Goal: Task Accomplishment & Management: Manage account settings

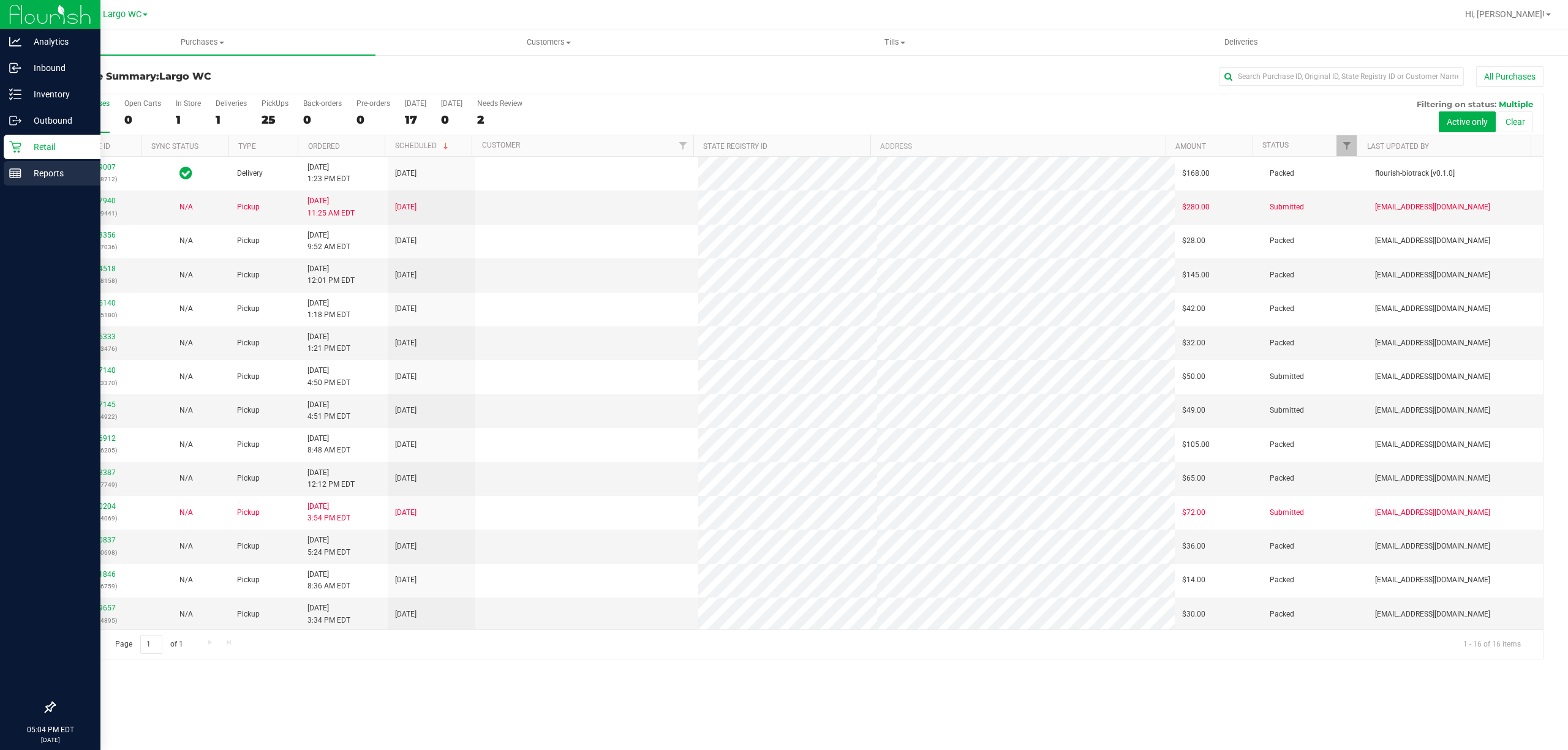
click at [14, 174] on icon at bounding box center [15, 173] width 12 height 12
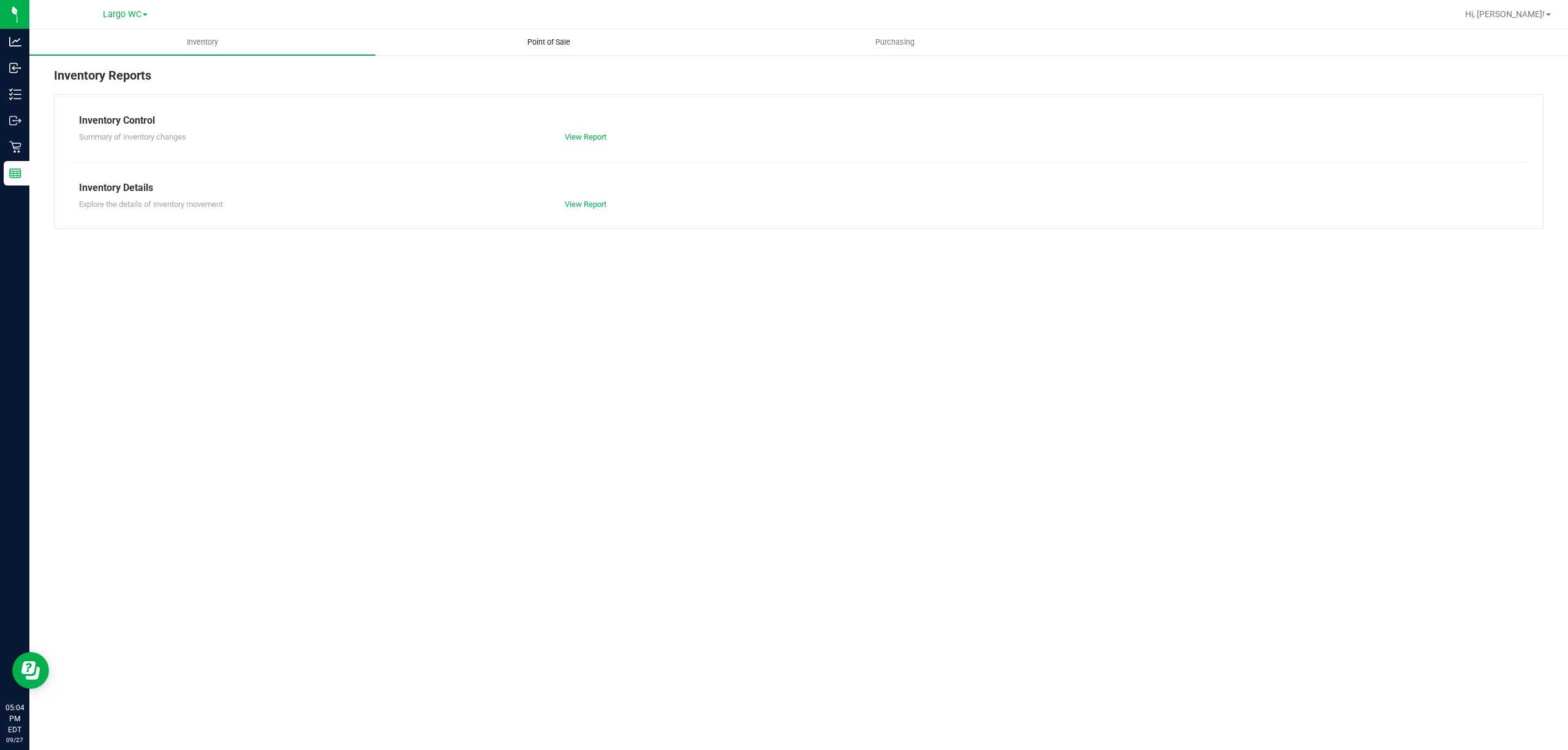
click at [554, 40] on span "Point of Sale" at bounding box center [548, 42] width 76 height 11
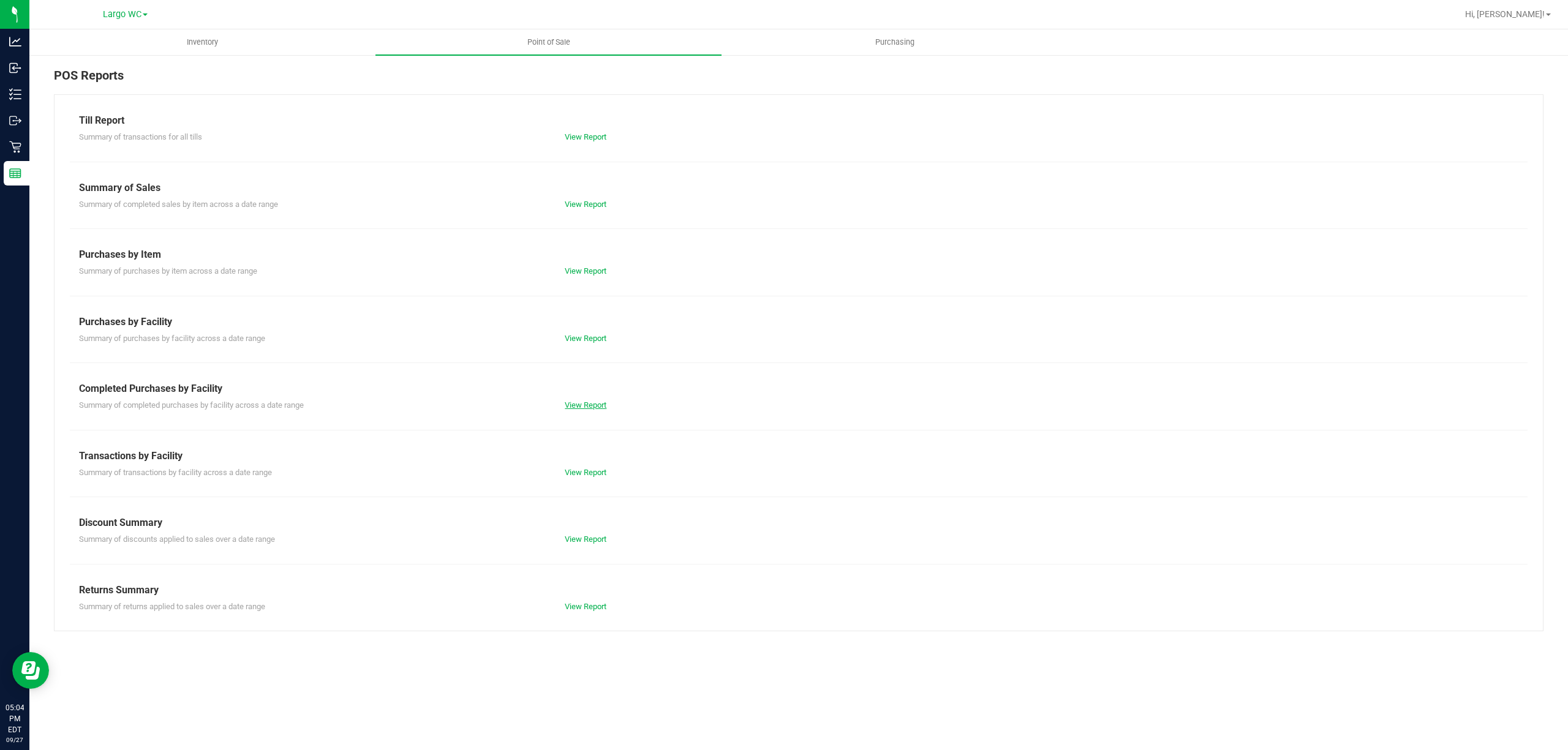
click at [598, 402] on link "View Report" at bounding box center [585, 405] width 41 height 9
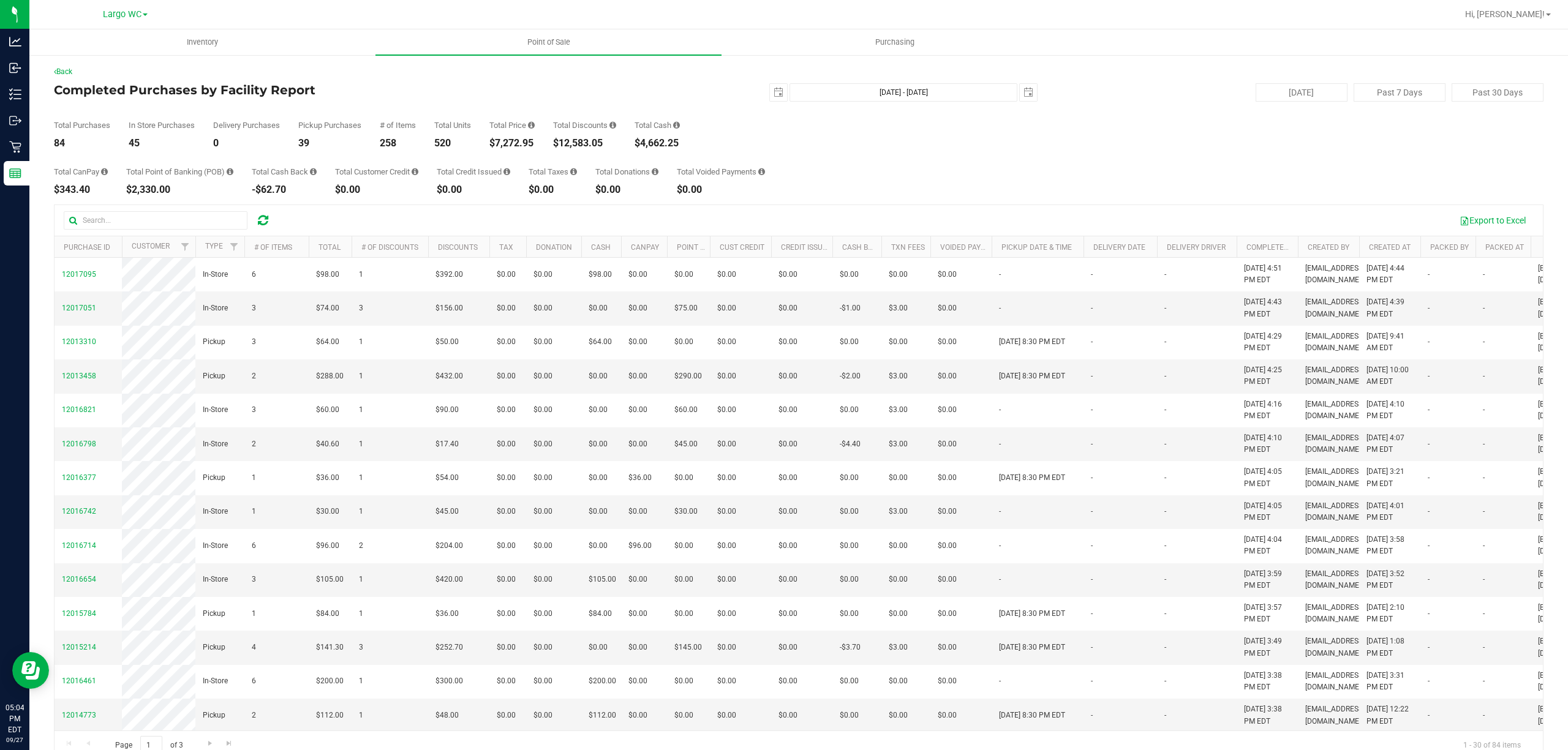
drag, startPoint x: 479, startPoint y: 146, endPoint x: 537, endPoint y: 169, distance: 62.4
click at [555, 148] on div "Total CanPay $343.40 Total Point of Banking (POB) $2,330.00 Total Cash Back -$6…" at bounding box center [799, 171] width 1490 height 46
click at [527, 173] on div "Total CanPay $343.40 Total Point of Banking (POB) $2,330.00 Total Cash Back -$6…" at bounding box center [799, 171] width 1490 height 46
drag, startPoint x: 492, startPoint y: 141, endPoint x: 534, endPoint y: 144, distance: 42.1
click at [534, 144] on div "$7,272.95" at bounding box center [512, 144] width 45 height 10
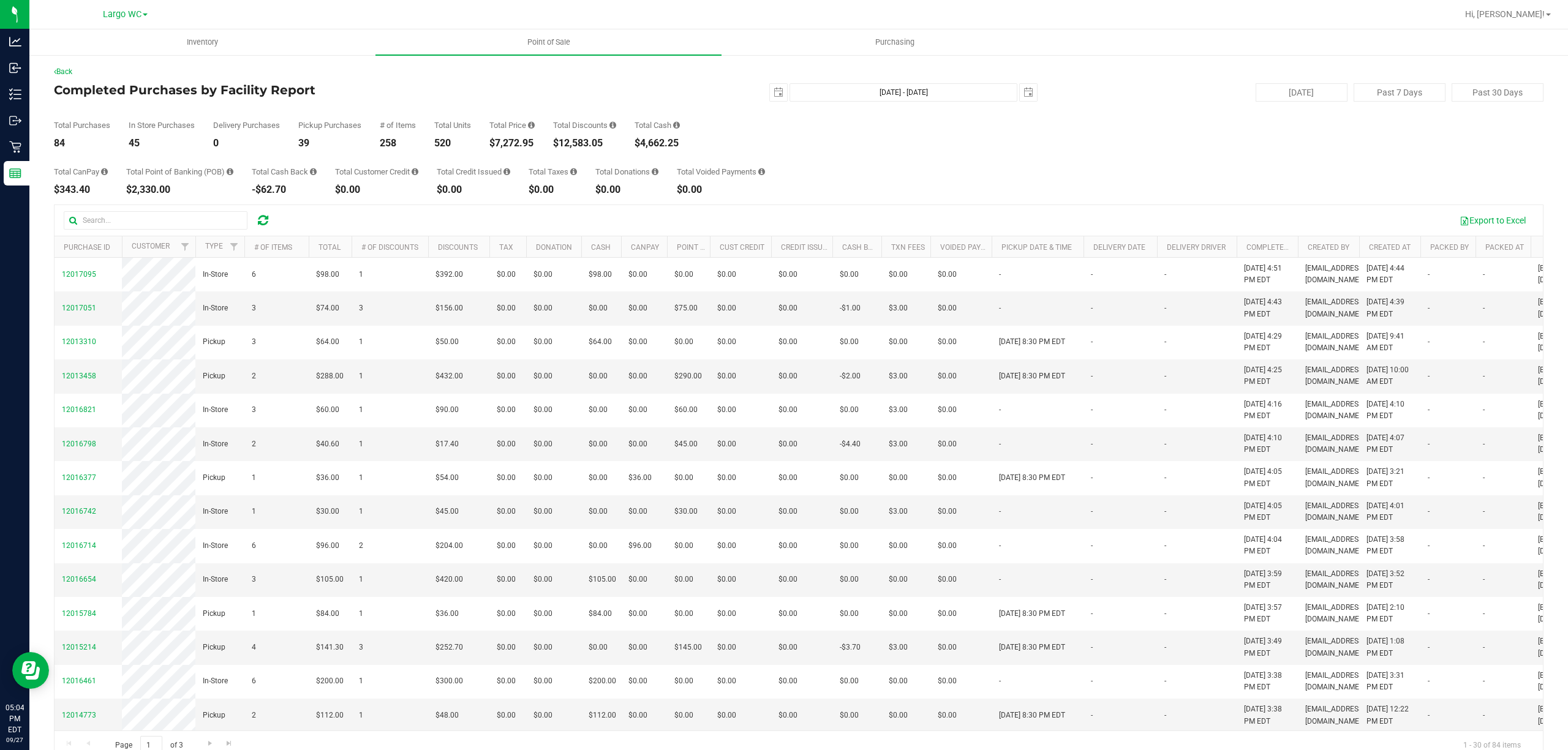
click at [510, 169] on div "Total Credit Issued" at bounding box center [474, 171] width 74 height 8
drag, startPoint x: 481, startPoint y: 141, endPoint x: 581, endPoint y: 150, distance: 100.4
click at [581, 150] on div "Back Completed Purchases by Facility Report [DATE] [DATE] - [DATE] [DATE] [DATE…" at bounding box center [799, 413] width 1490 height 694
click at [522, 175] on div "Total CanPay $343.40 Total Point of Banking (POB) $2,330.00 Total Cash Back -$6…" at bounding box center [799, 171] width 1490 height 46
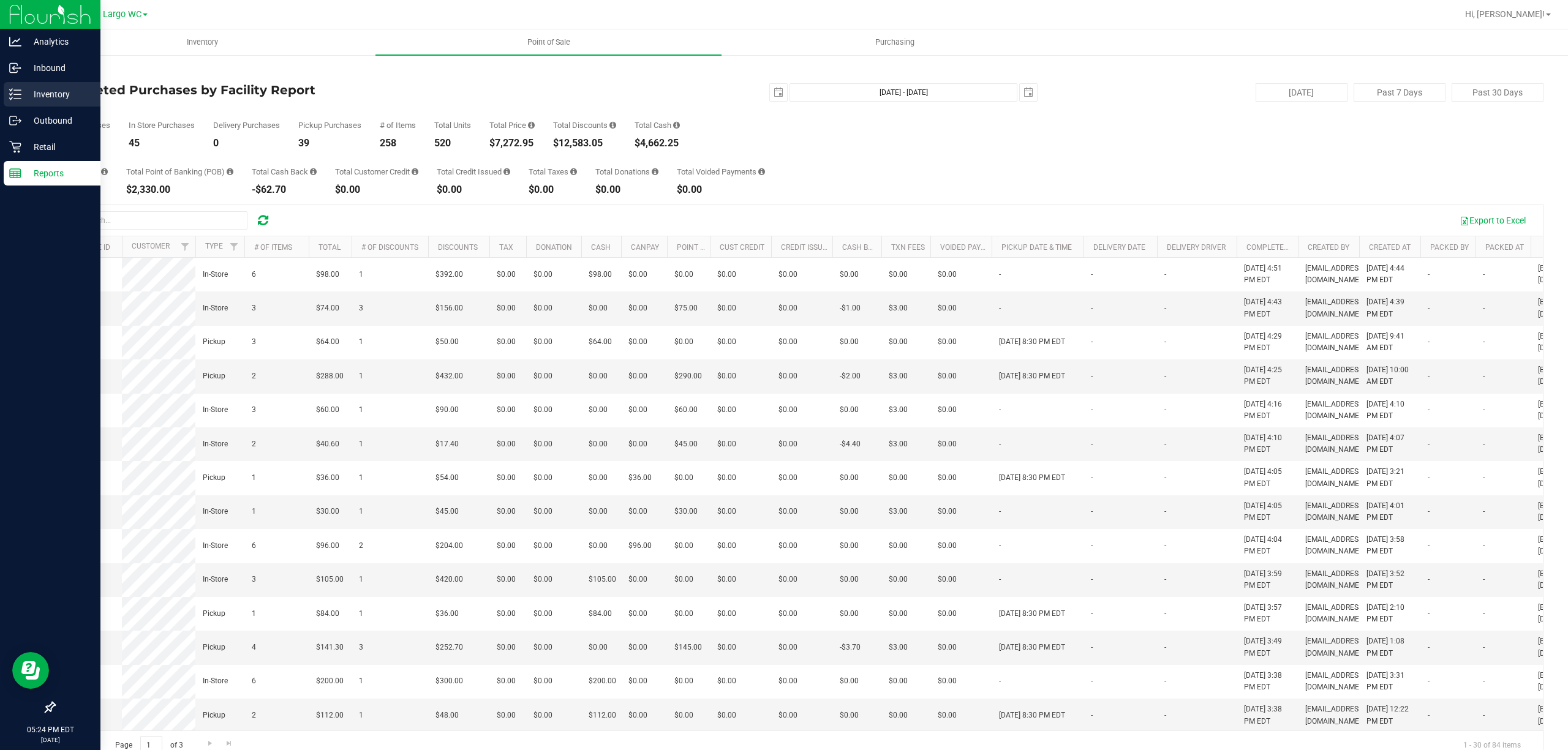
click at [6, 93] on div "Inventory" at bounding box center [52, 95] width 97 height 25
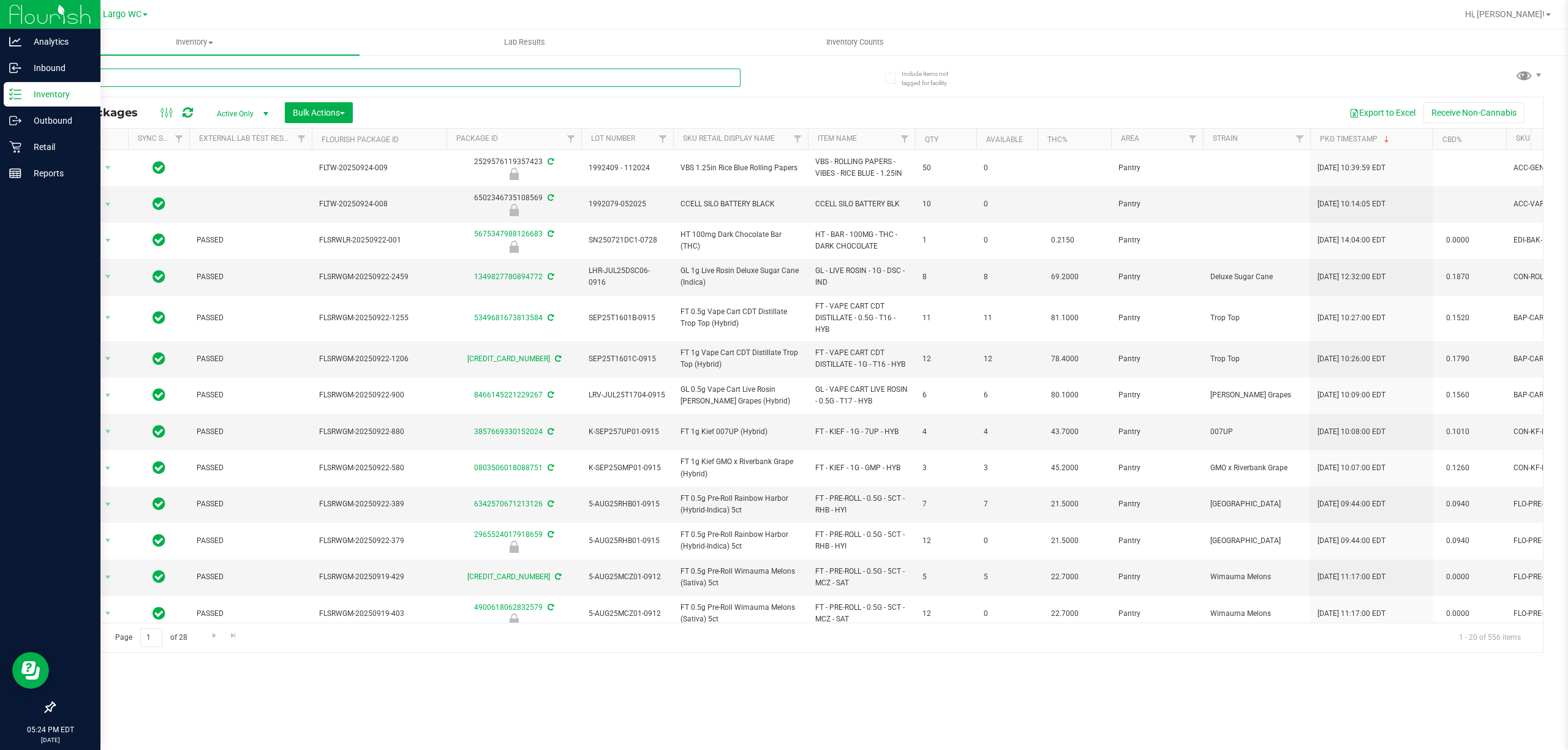
click at [204, 75] on input "text" at bounding box center [397, 78] width 687 height 19
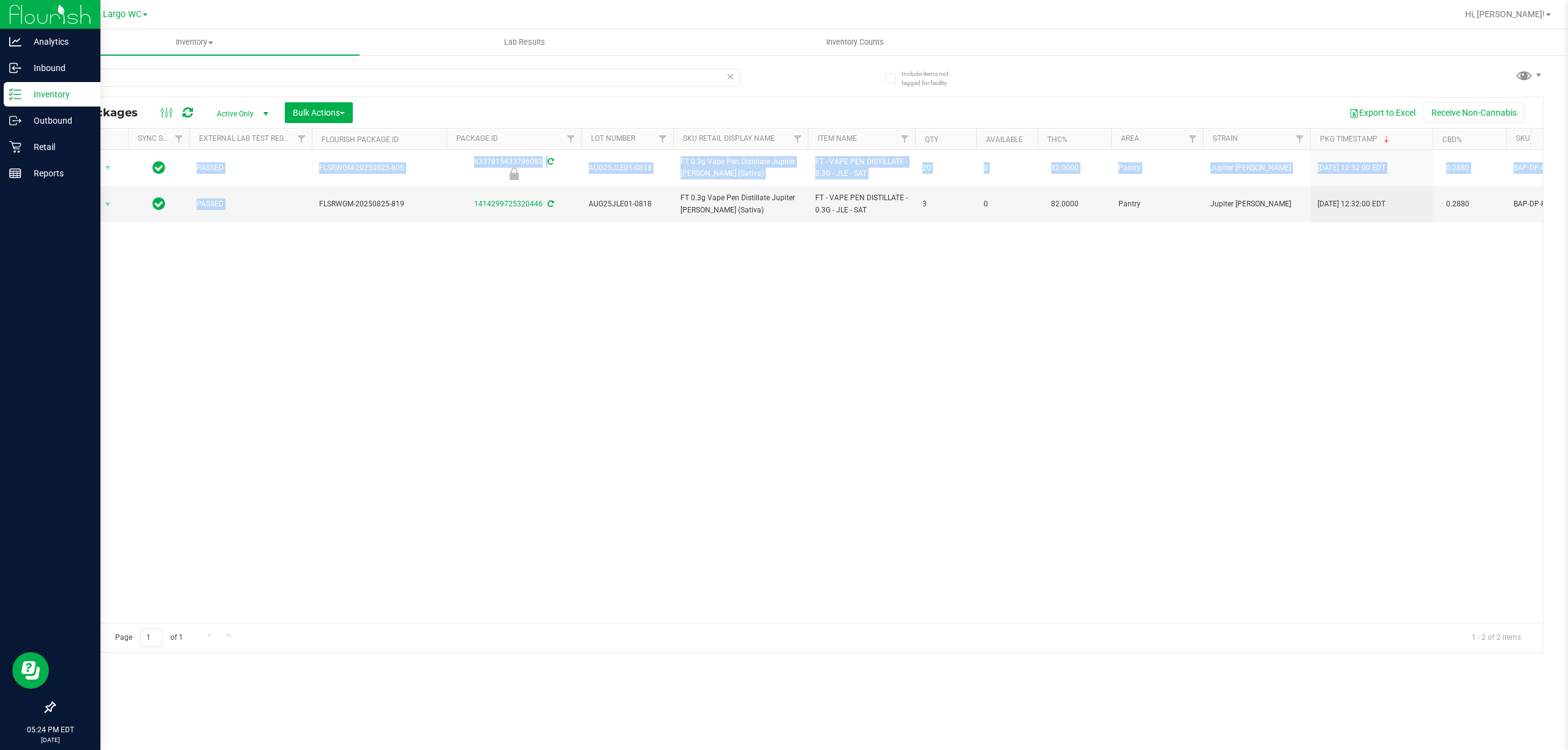
drag, startPoint x: 320, startPoint y: 215, endPoint x: 428, endPoint y: 282, distance: 127.1
click at [428, 231] on div "Action Action Edit attributes Global inventory Locate package Package audit log…" at bounding box center [799, 386] width 1489 height 473
click at [428, 287] on div "Action Action Edit attributes Global inventory Locate package Package audit log…" at bounding box center [799, 386] width 1489 height 473
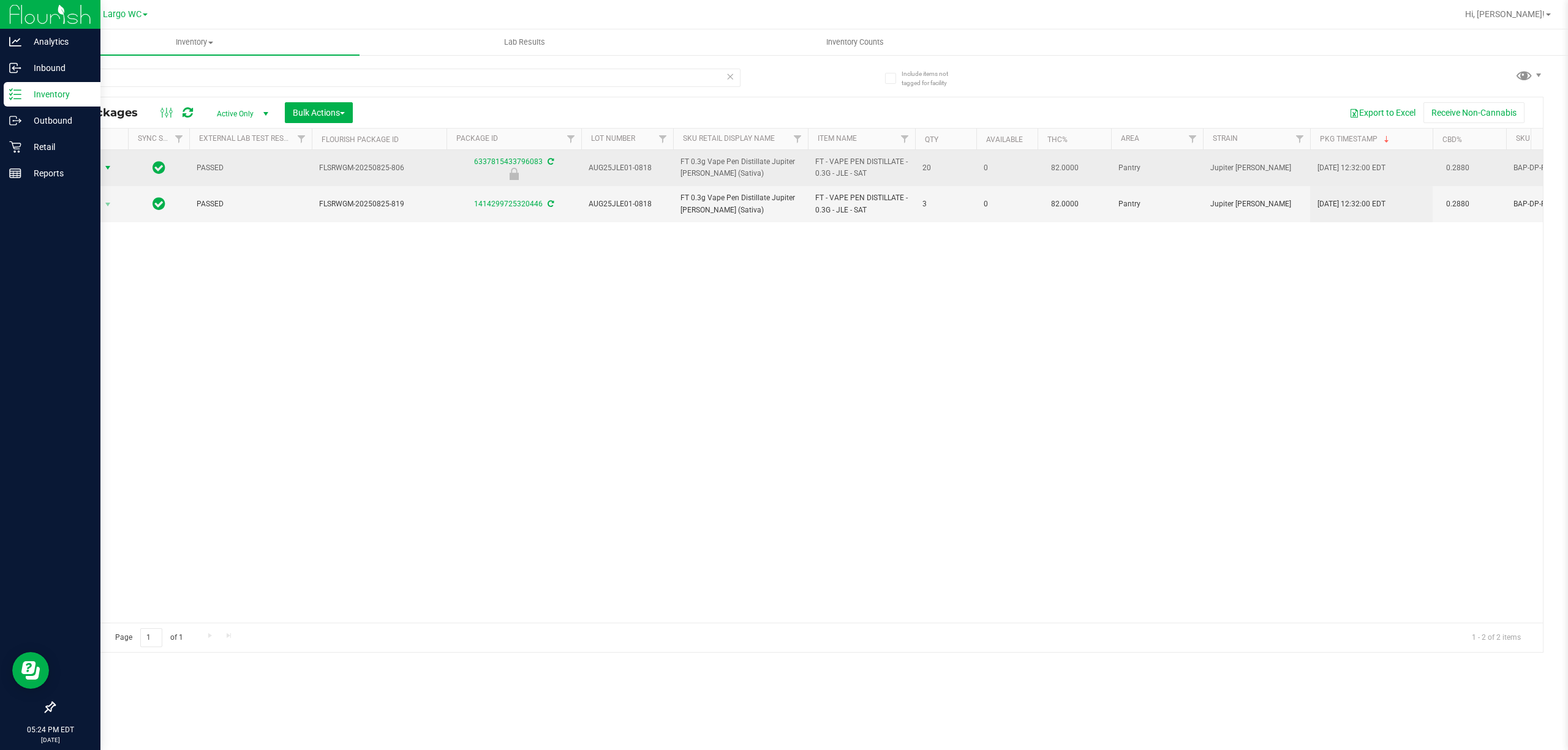
click at [87, 164] on span "Action" at bounding box center [83, 168] width 33 height 17
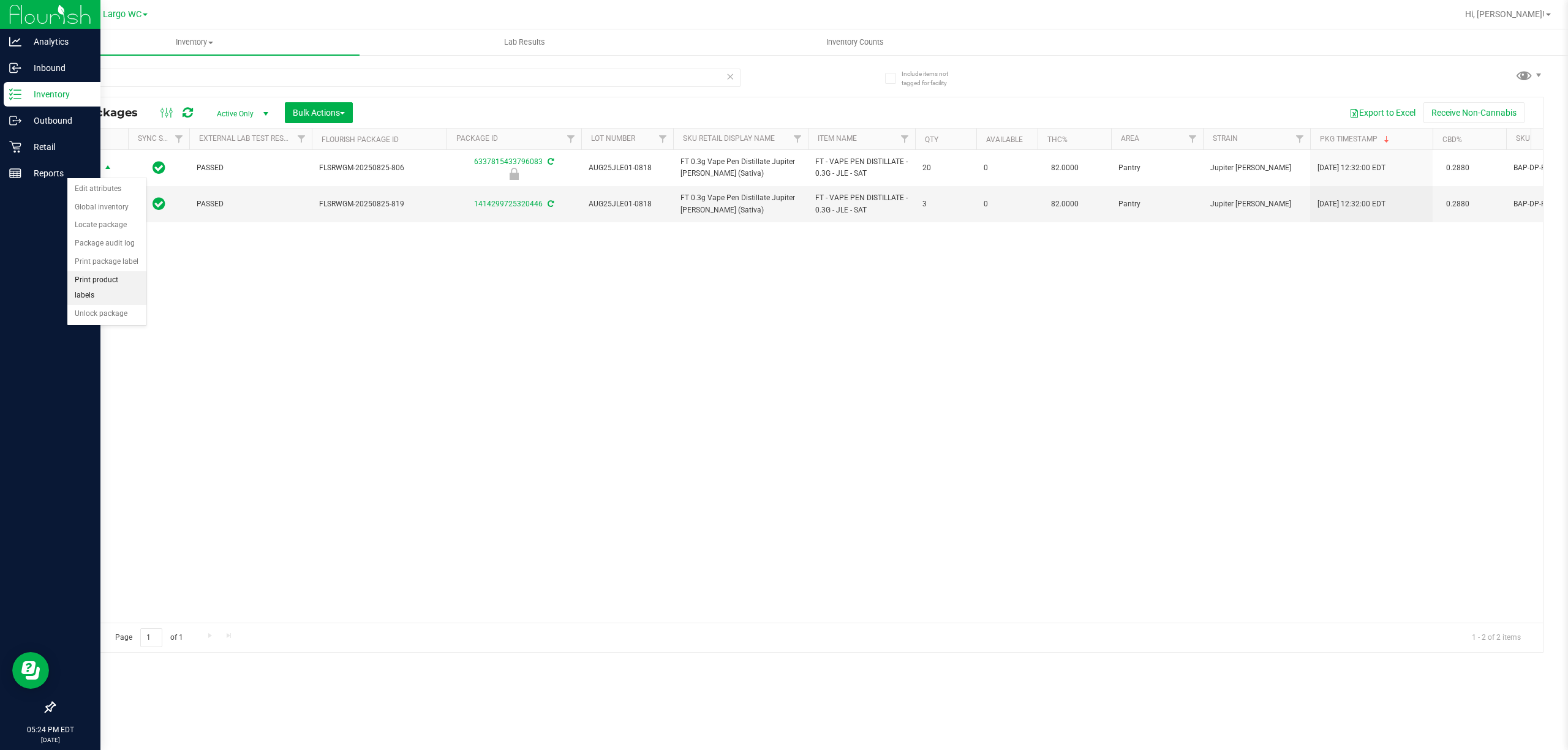
drag, startPoint x: 121, startPoint y: 287, endPoint x: 118, endPoint y: 270, distance: 17.3
click at [121, 284] on li "Print product labels" at bounding box center [107, 288] width 79 height 33
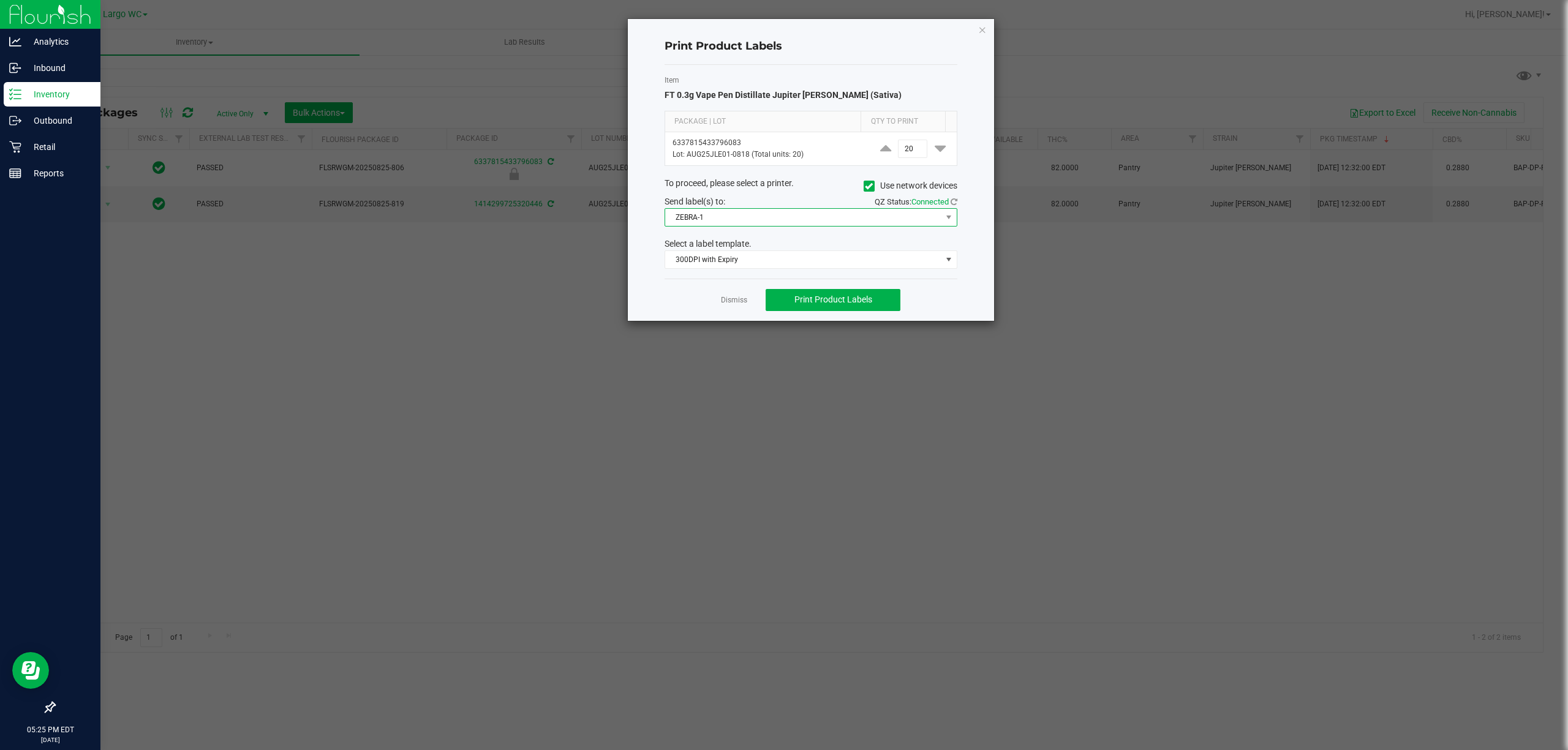
click at [810, 217] on span "ZEBRA-1" at bounding box center [803, 217] width 276 height 17
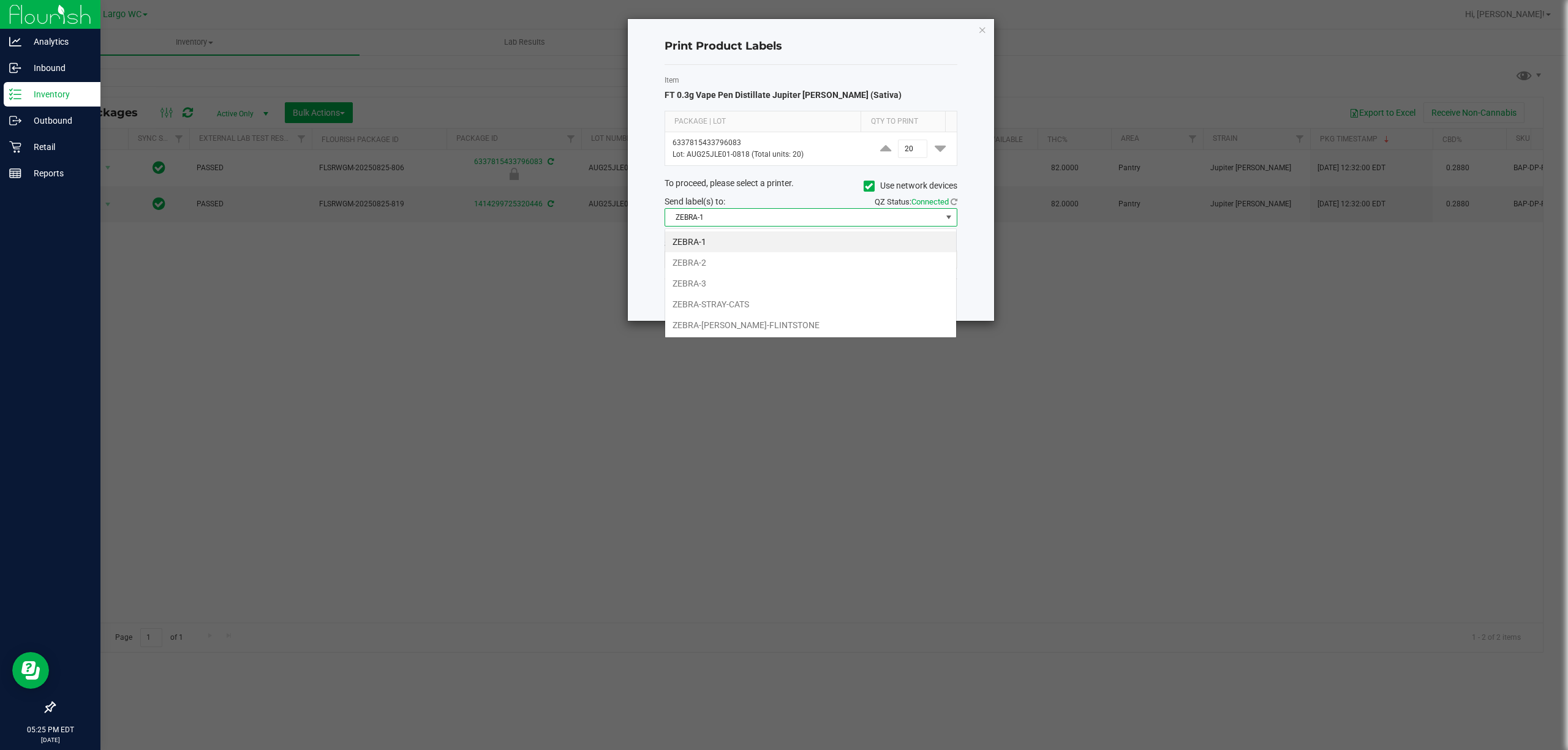
scroll to position [19, 292]
click at [723, 291] on li "ZEBRA-3" at bounding box center [811, 283] width 291 height 21
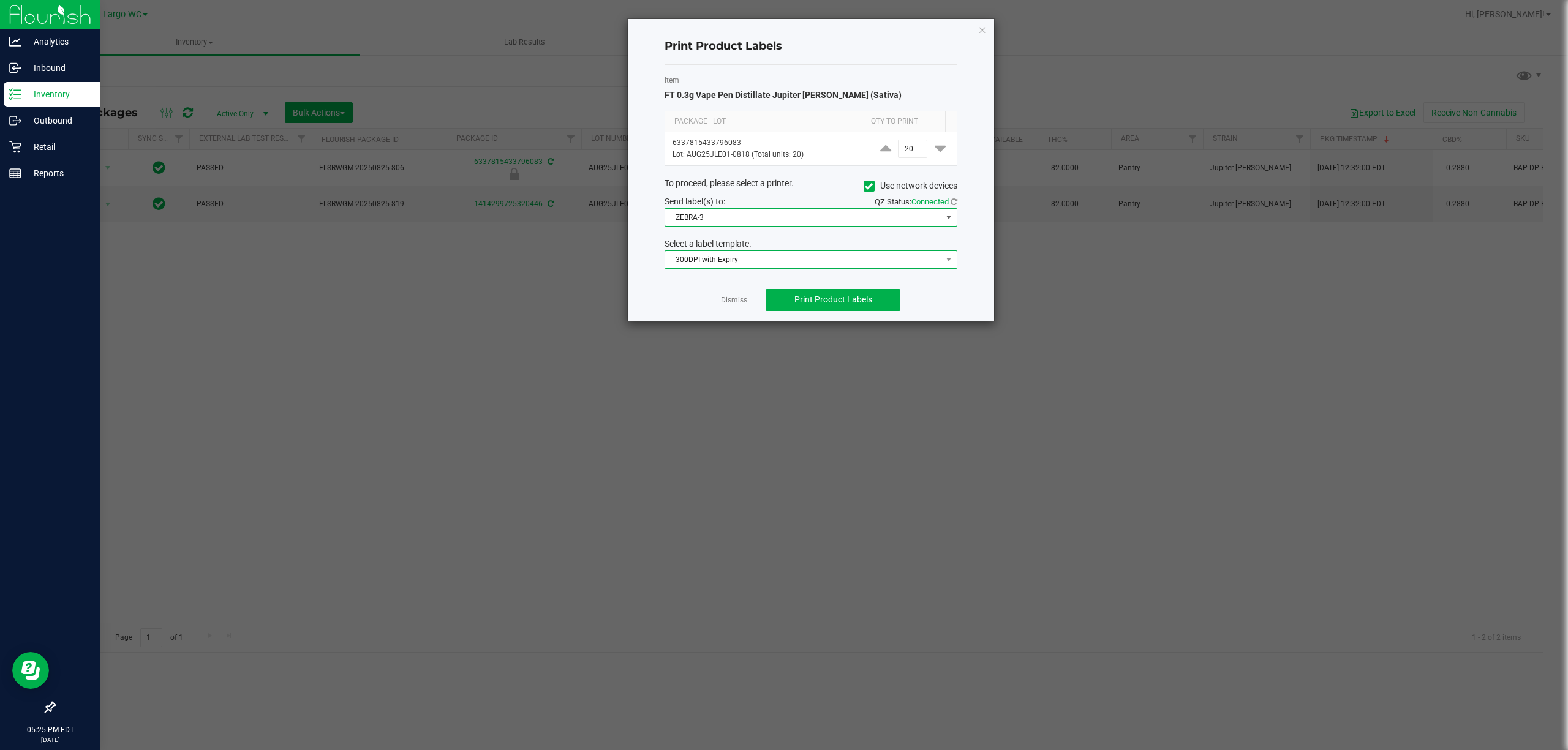
click at [796, 268] on span "300DPI with Expiry" at bounding box center [803, 260] width 276 height 17
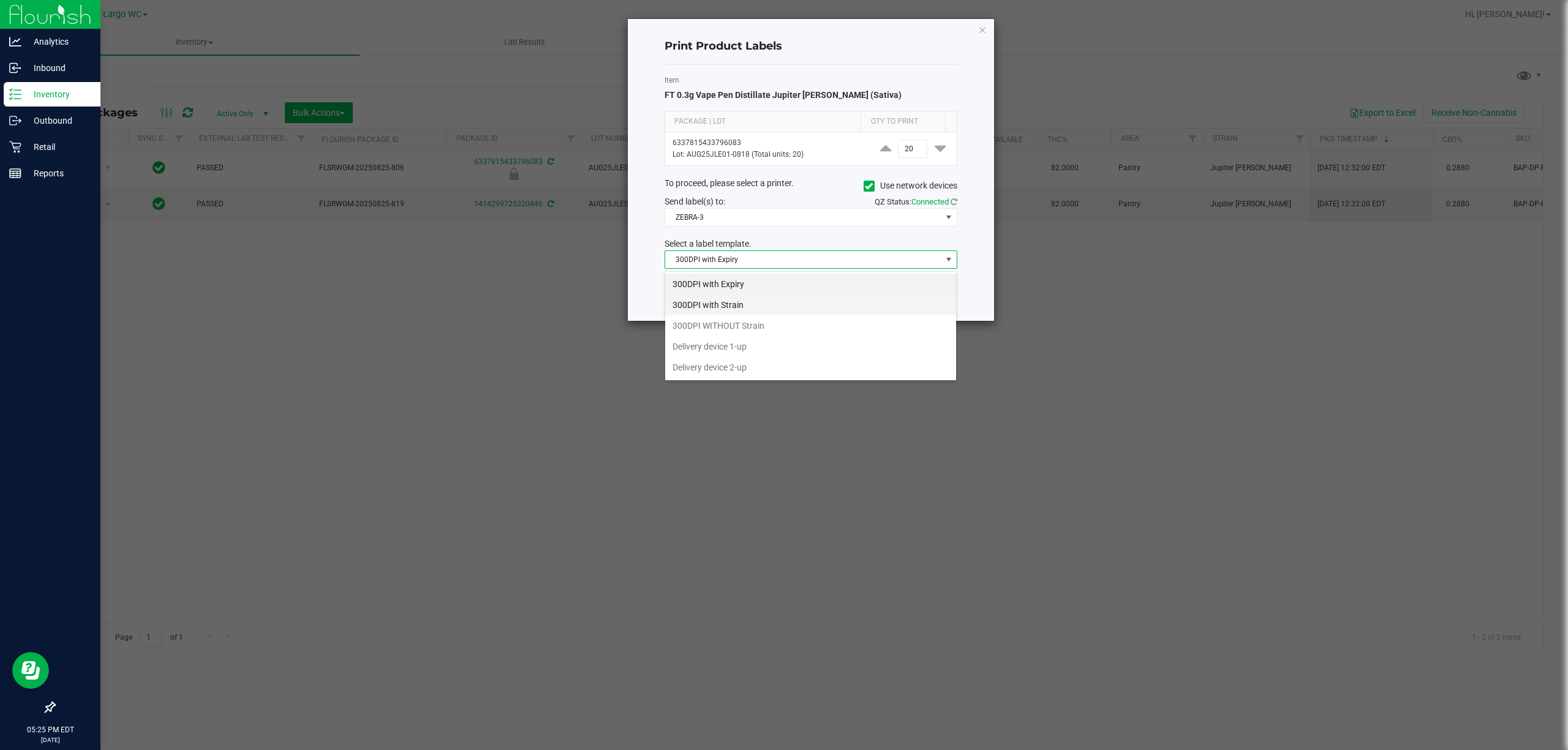
click at [745, 302] on li "300DPI with Strain" at bounding box center [811, 305] width 291 height 21
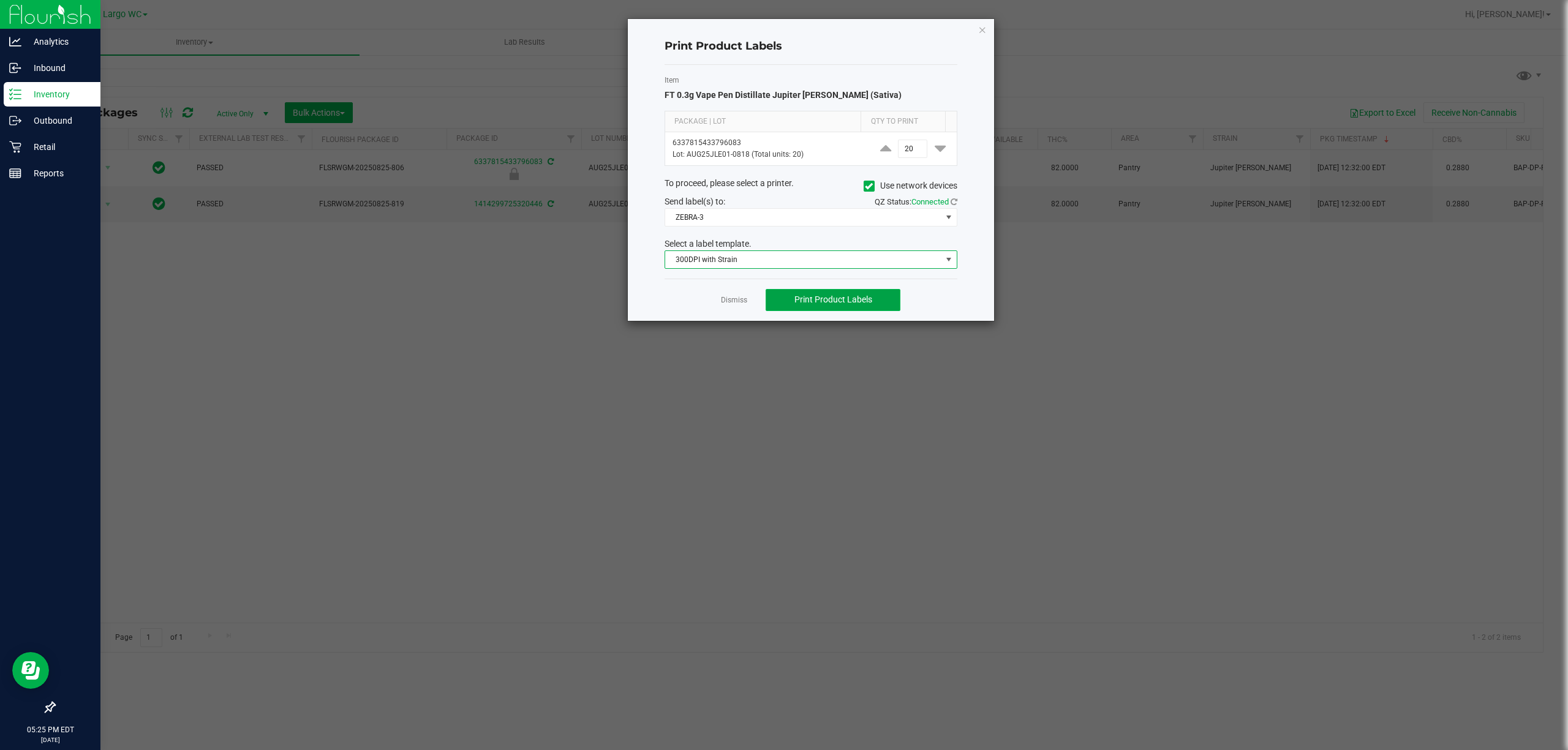
click at [854, 304] on span "Print Product Labels" at bounding box center [833, 300] width 78 height 10
click at [716, 333] on ngb-modal-window "Print Product Labels Item FT 0.3g Vape Pen Distillate Jupiter [PERSON_NAME] (Sa…" at bounding box center [789, 375] width 1577 height 750
click at [735, 304] on link "Dismiss" at bounding box center [734, 300] width 27 height 11
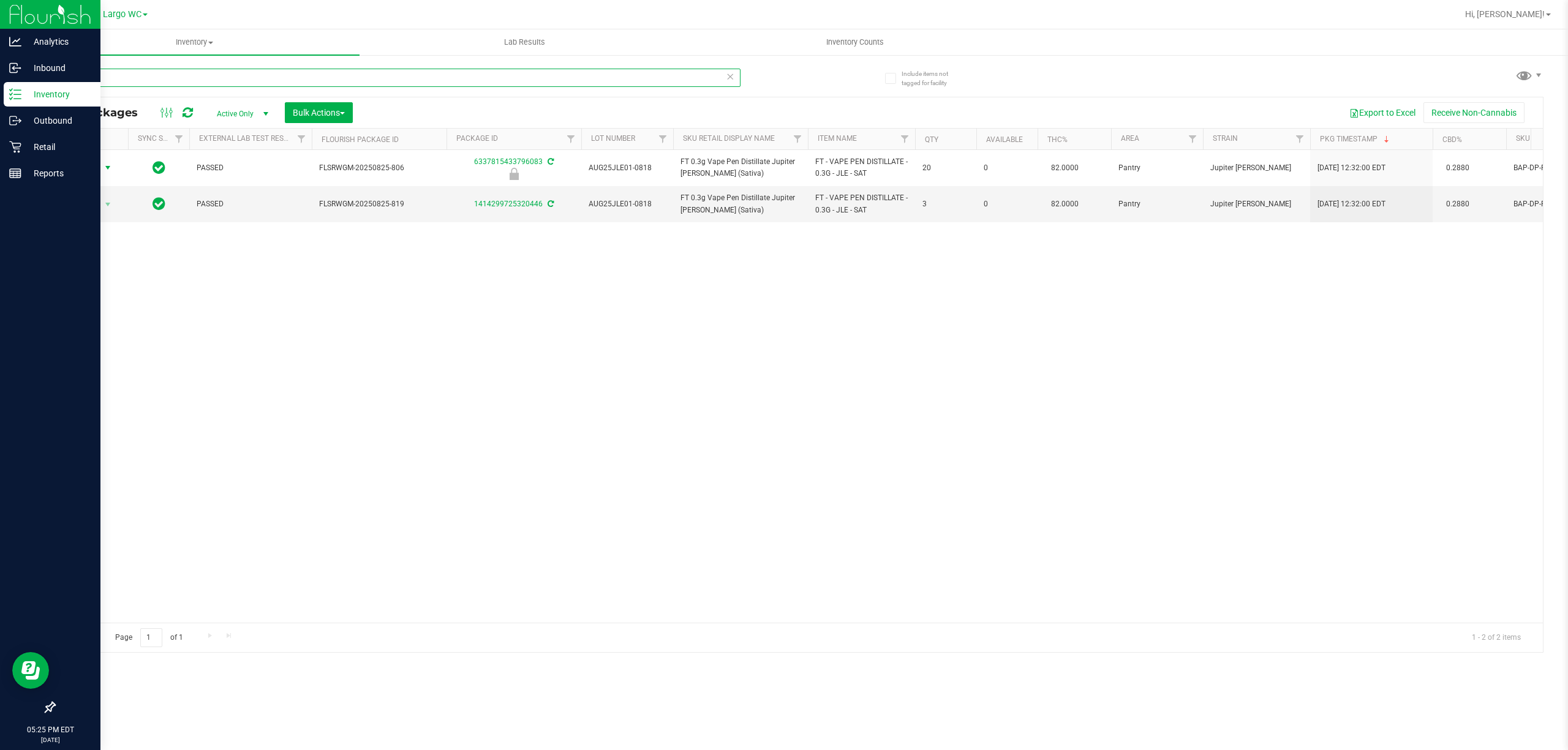
click at [238, 85] on input "jle" at bounding box center [397, 78] width 687 height 19
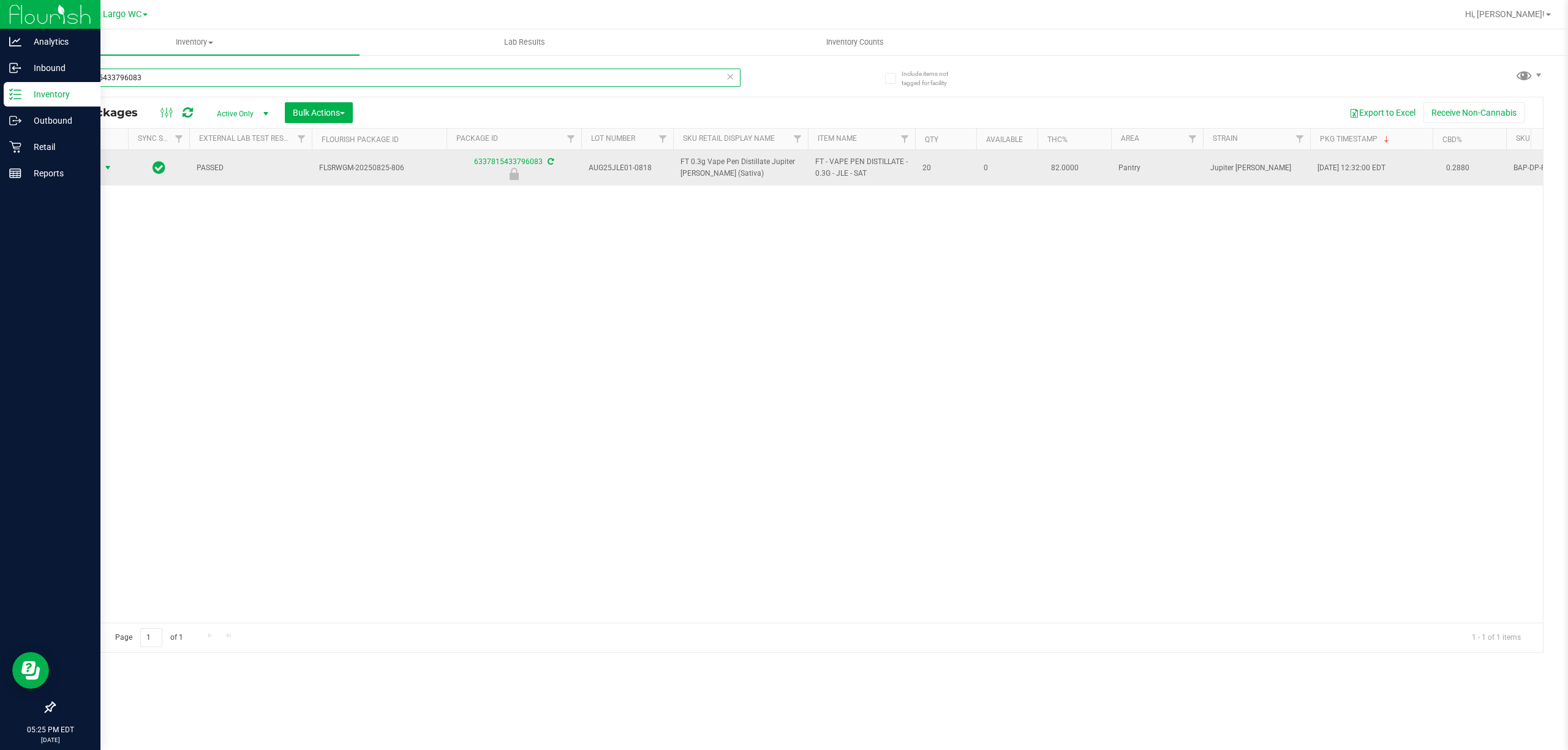
type input "6337815433796083"
click at [106, 168] on span "select" at bounding box center [108, 168] width 10 height 10
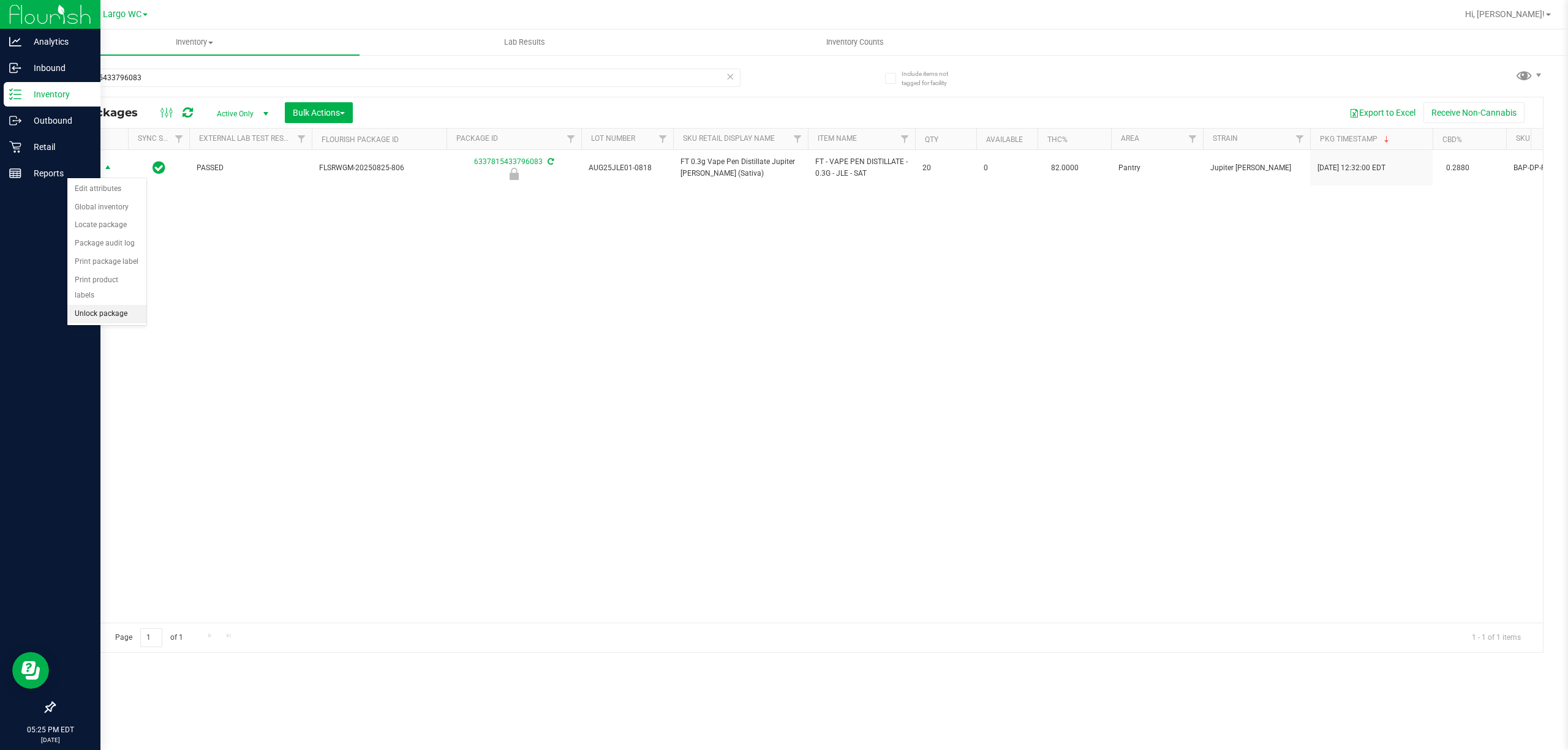
click at [102, 314] on li "Unlock package" at bounding box center [107, 314] width 79 height 19
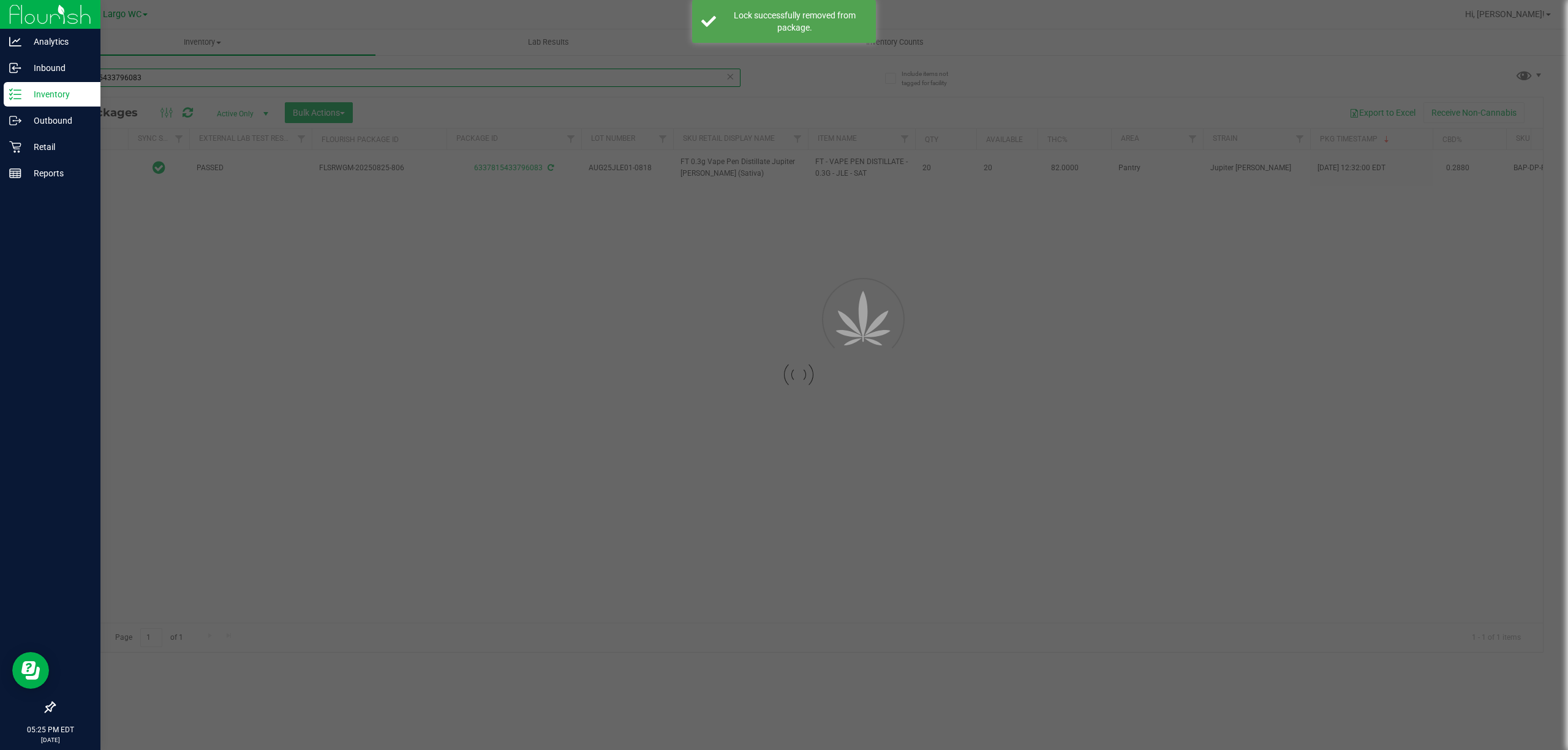
click at [168, 74] on input "6337815433796083" at bounding box center [397, 78] width 687 height 19
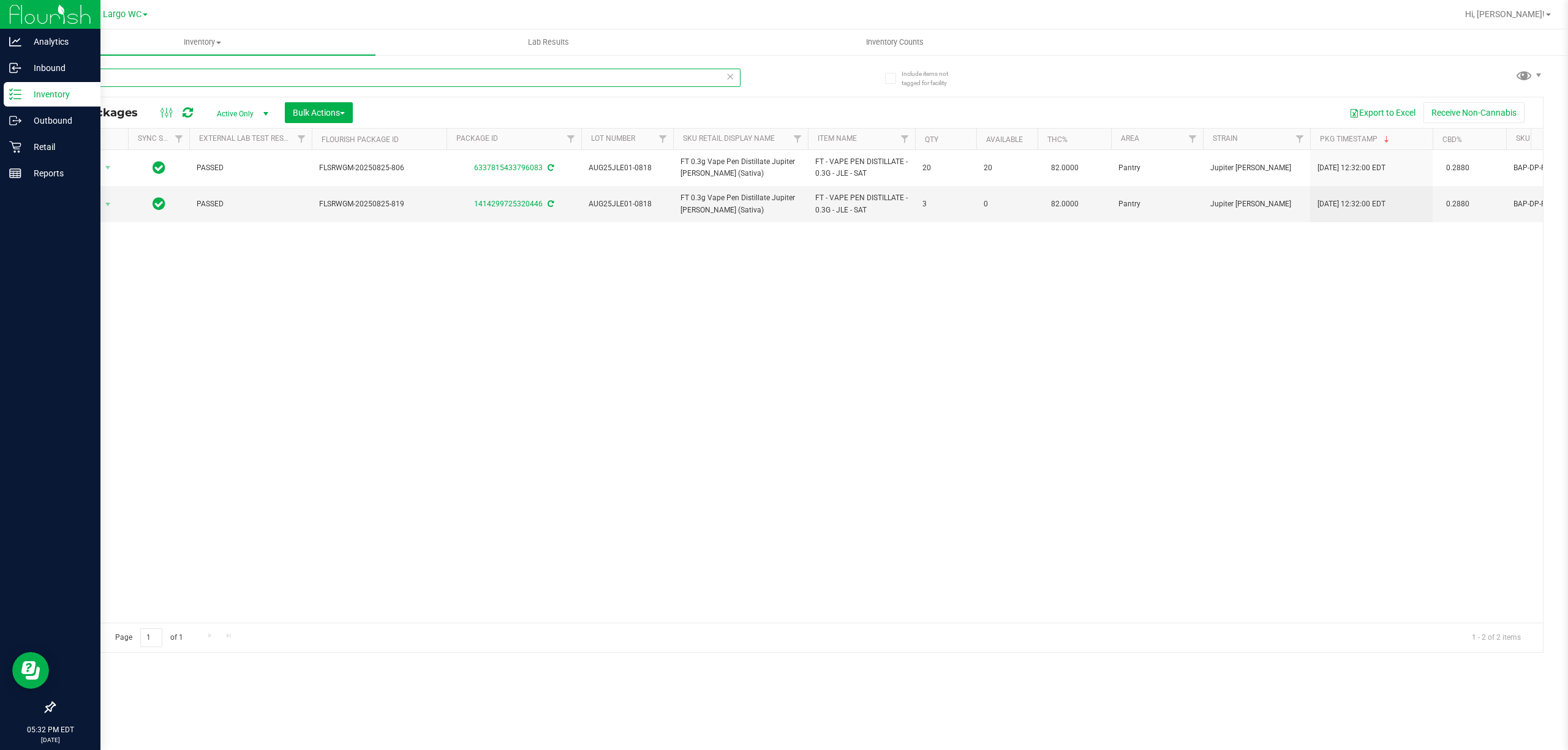
type input "jle"
click at [729, 79] on icon at bounding box center [730, 76] width 9 height 15
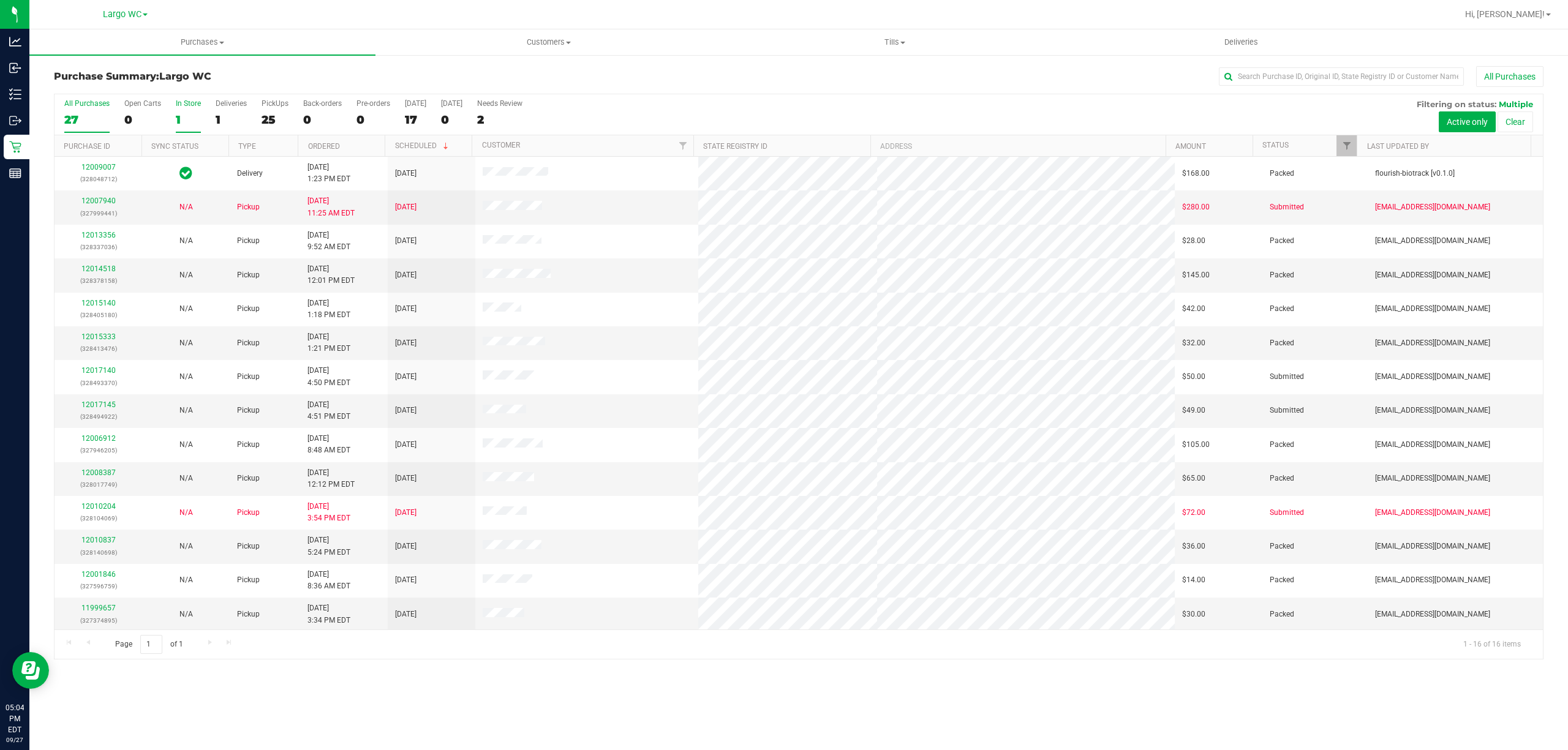
click at [194, 104] on div "In Store" at bounding box center [188, 103] width 25 height 9
click at [0, 0] on input "In Store 1" at bounding box center [0, 0] width 0 height 0
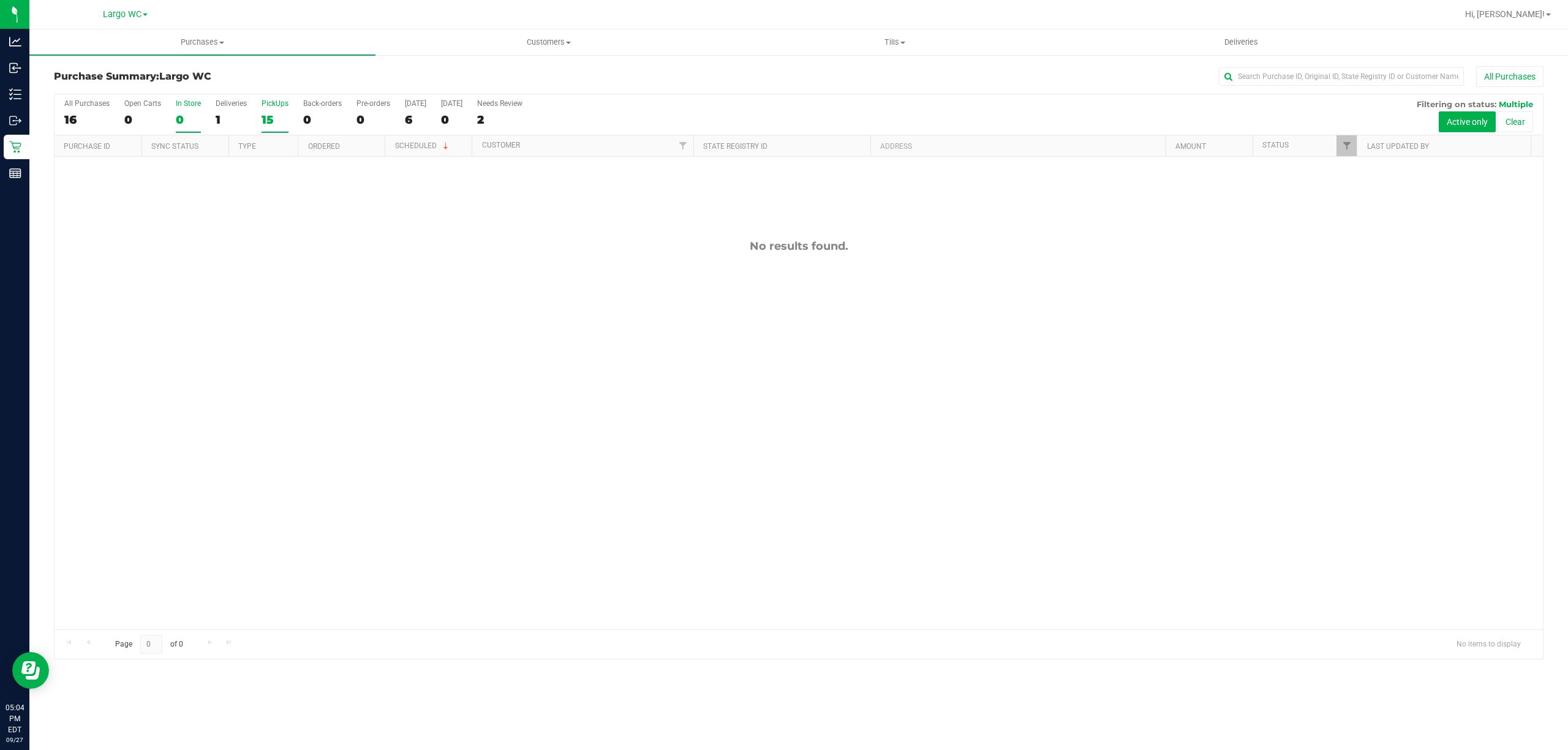
click at [285, 126] on div "15" at bounding box center [275, 119] width 27 height 14
click at [0, 0] on input "PickUps 15" at bounding box center [0, 0] width 0 height 0
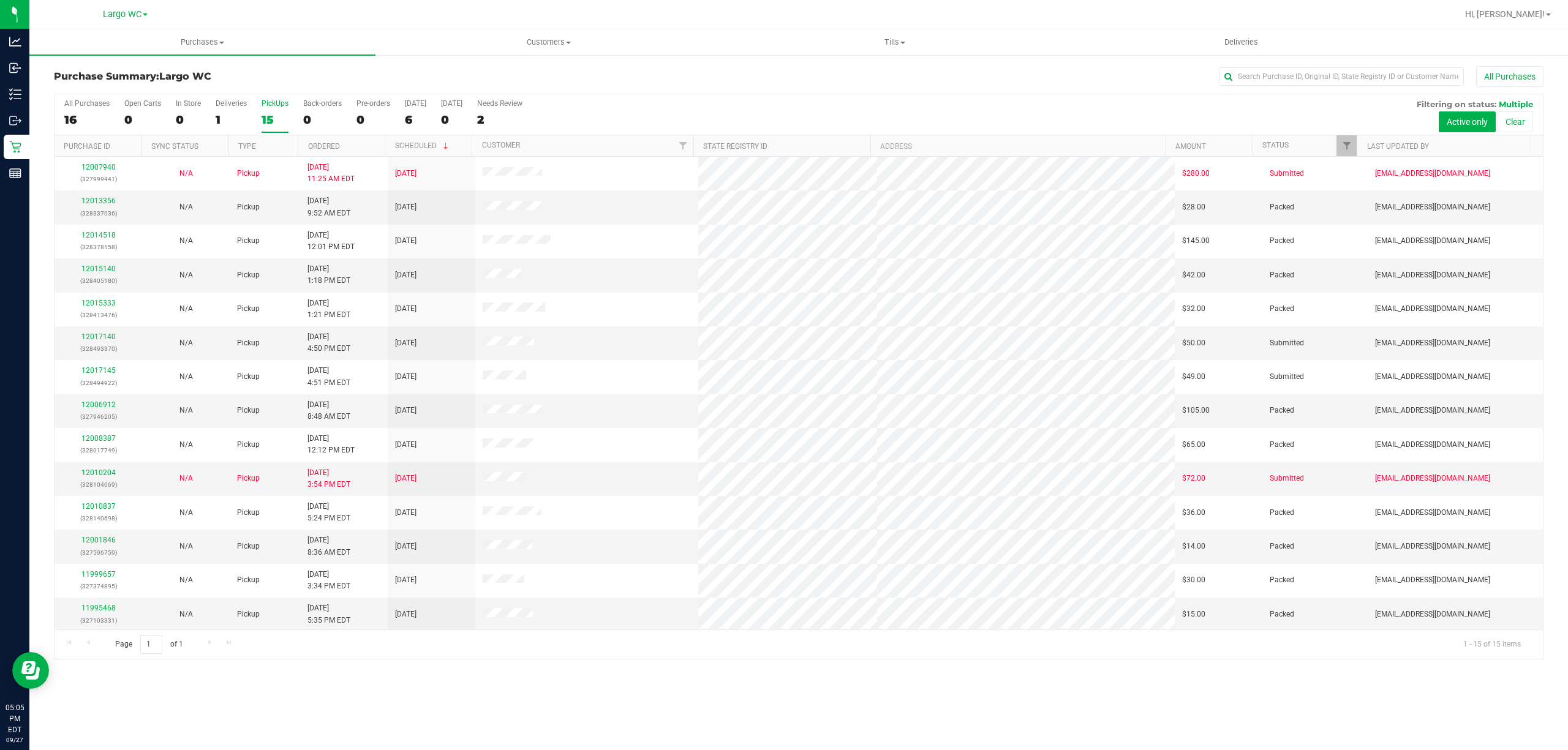
click at [271, 126] on div "15" at bounding box center [275, 119] width 27 height 14
click at [0, 0] on input "PickUps 15" at bounding box center [0, 0] width 0 height 0
click at [271, 77] on h3 "Purchase Summary: Largo WC" at bounding box center [302, 77] width 497 height 11
click at [176, 111] on label "In Store 0" at bounding box center [188, 116] width 25 height 33
click at [0, 0] on input "In Store 0" at bounding box center [0, 0] width 0 height 0
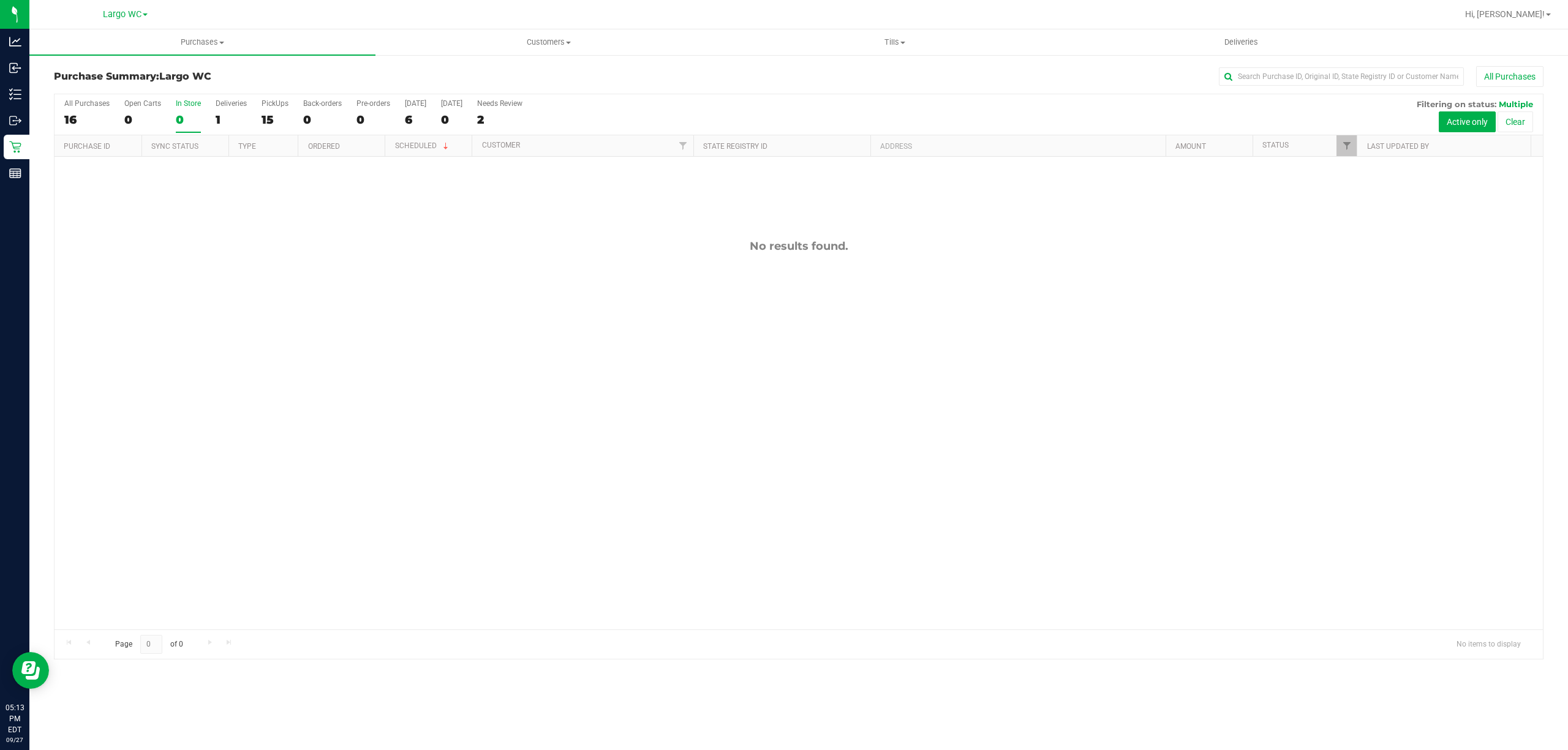
click at [194, 121] on div "0" at bounding box center [188, 119] width 25 height 14
click at [0, 0] on input "In Store 0" at bounding box center [0, 0] width 0 height 0
click at [182, 118] on div "0" at bounding box center [188, 119] width 25 height 14
click at [0, 0] on input "In Store 0" at bounding box center [0, 0] width 0 height 0
click at [194, 109] on label "In Store 0" at bounding box center [188, 116] width 25 height 33
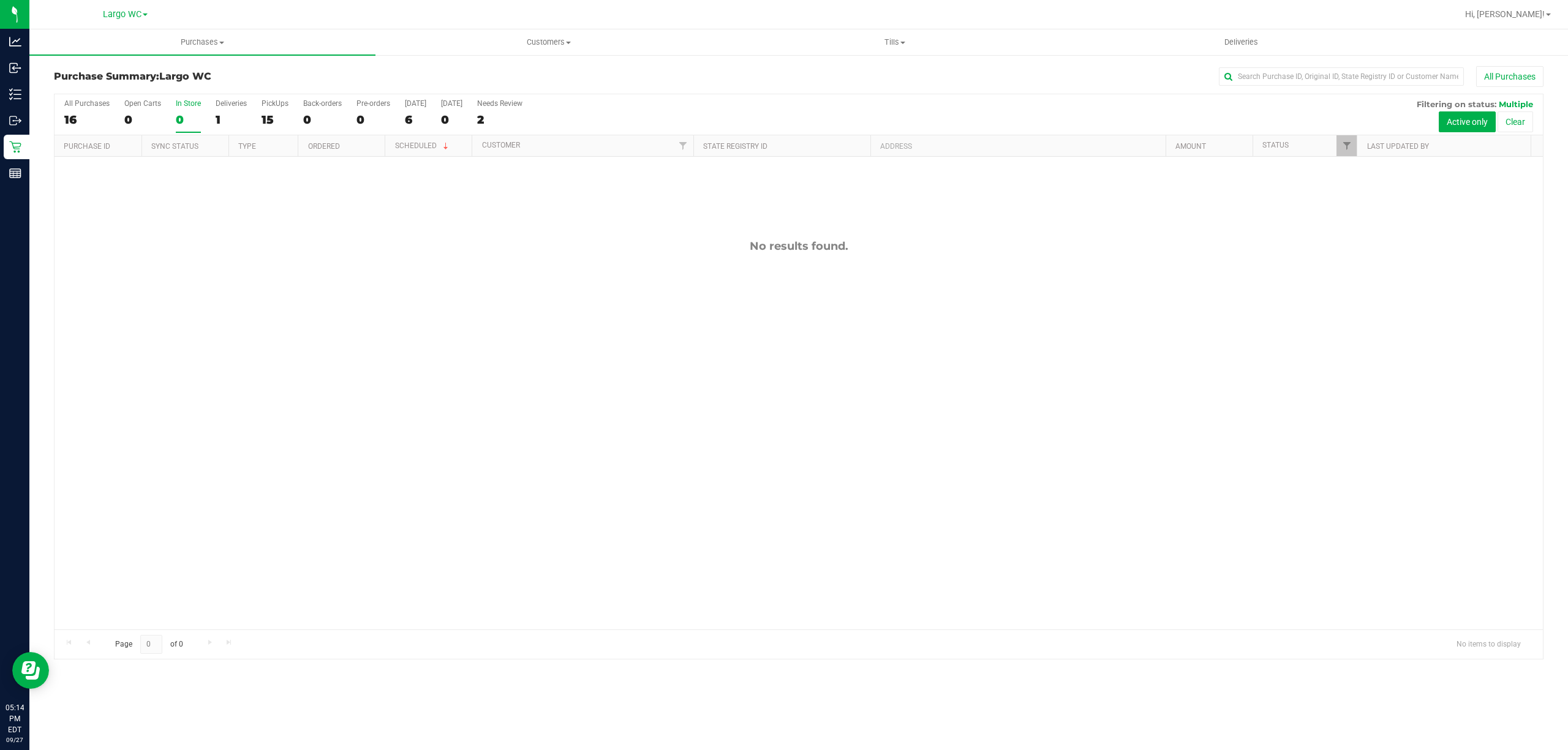
click at [0, 0] on input "In Store 0" at bounding box center [0, 0] width 0 height 0
click at [194, 111] on label "In Store 0" at bounding box center [188, 116] width 25 height 33
click at [0, 0] on input "In Store 0" at bounding box center [0, 0] width 0 height 0
click at [197, 110] on label "In Store 0" at bounding box center [188, 116] width 25 height 33
click at [0, 0] on input "In Store 0" at bounding box center [0, 0] width 0 height 0
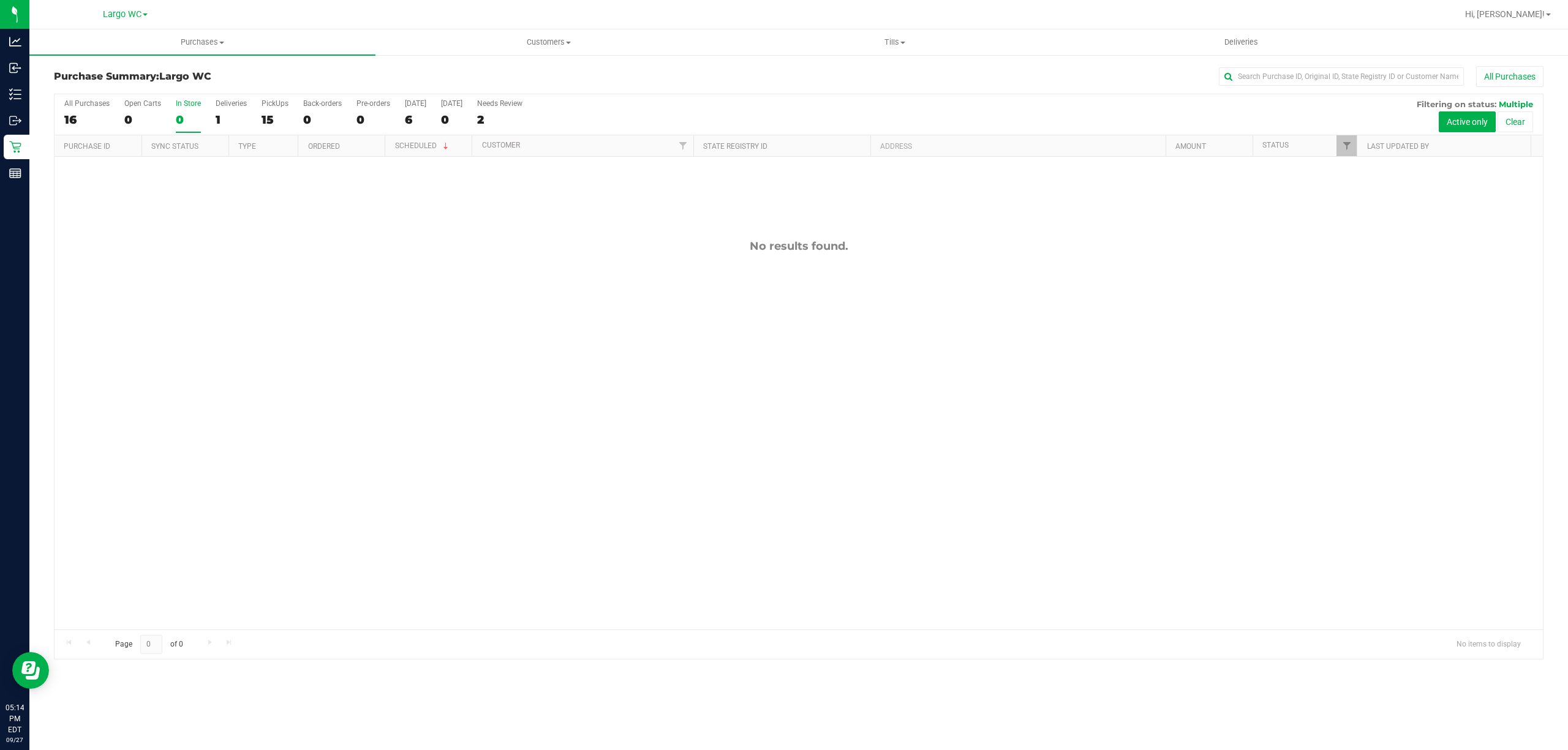
click at [197, 110] on label "In Store 0" at bounding box center [188, 116] width 25 height 33
click at [0, 0] on input "In Store 0" at bounding box center [0, 0] width 0 height 0
click at [187, 116] on div "0" at bounding box center [188, 119] width 25 height 14
click at [0, 0] on input "In Store 0" at bounding box center [0, 0] width 0 height 0
drag, startPoint x: 300, startPoint y: 170, endPoint x: 388, endPoint y: 197, distance: 92.0
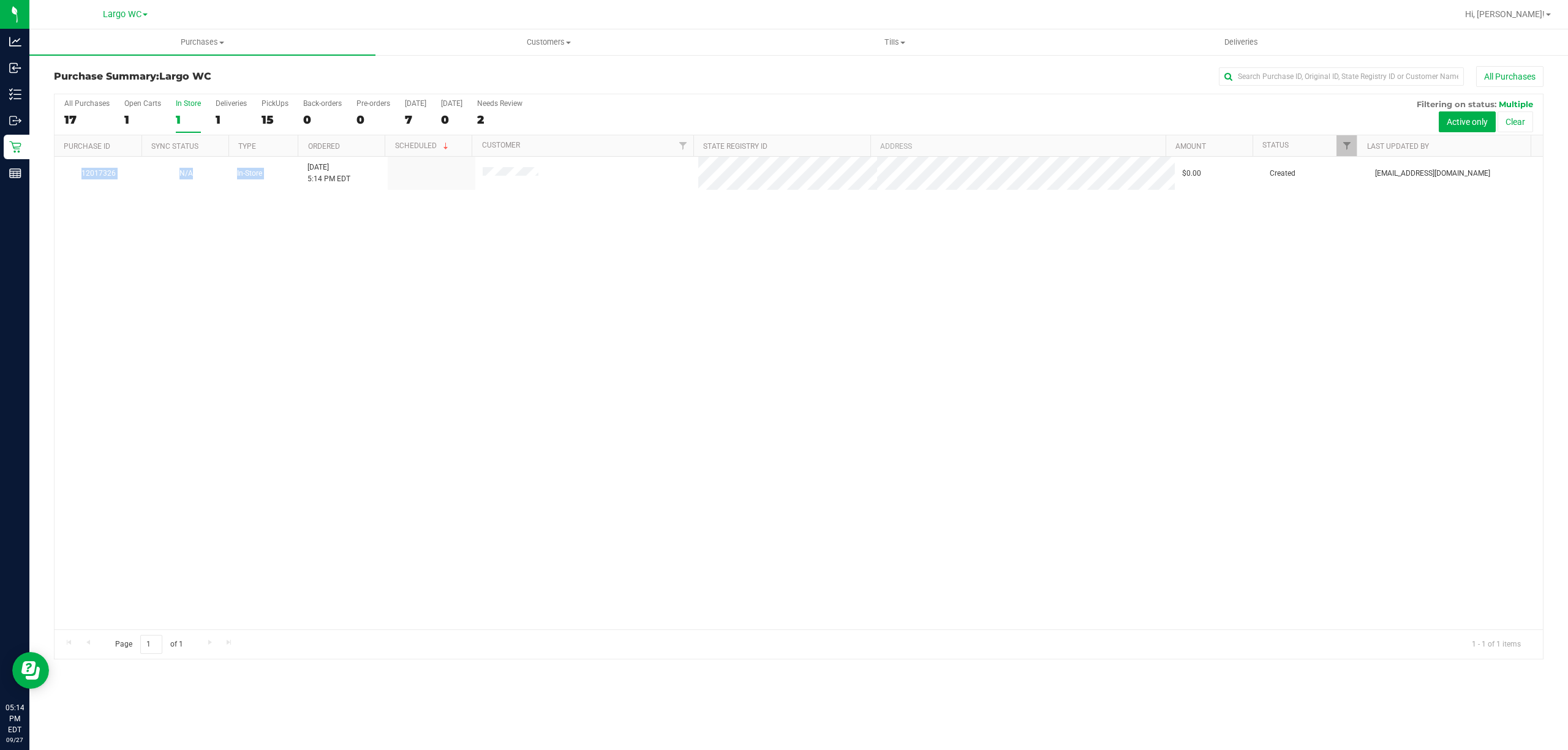
click at [399, 192] on div "12017326 N/A In-Store 9/27/2025 5:14 PM EDT $0.00 Created cchianco@liveparallel…" at bounding box center [799, 393] width 1489 height 473
click at [384, 199] on div "12017326 N/A In-Store 9/27/2025 5:14 PM EDT $0.00 Created cchianco@liveparallel…" at bounding box center [799, 393] width 1489 height 473
click at [196, 113] on label "In Store 1" at bounding box center [188, 116] width 25 height 33
click at [0, 0] on input "In Store 1" at bounding box center [0, 0] width 0 height 0
click at [224, 74] on h3 "Purchase Summary: Largo WC" at bounding box center [302, 77] width 497 height 11
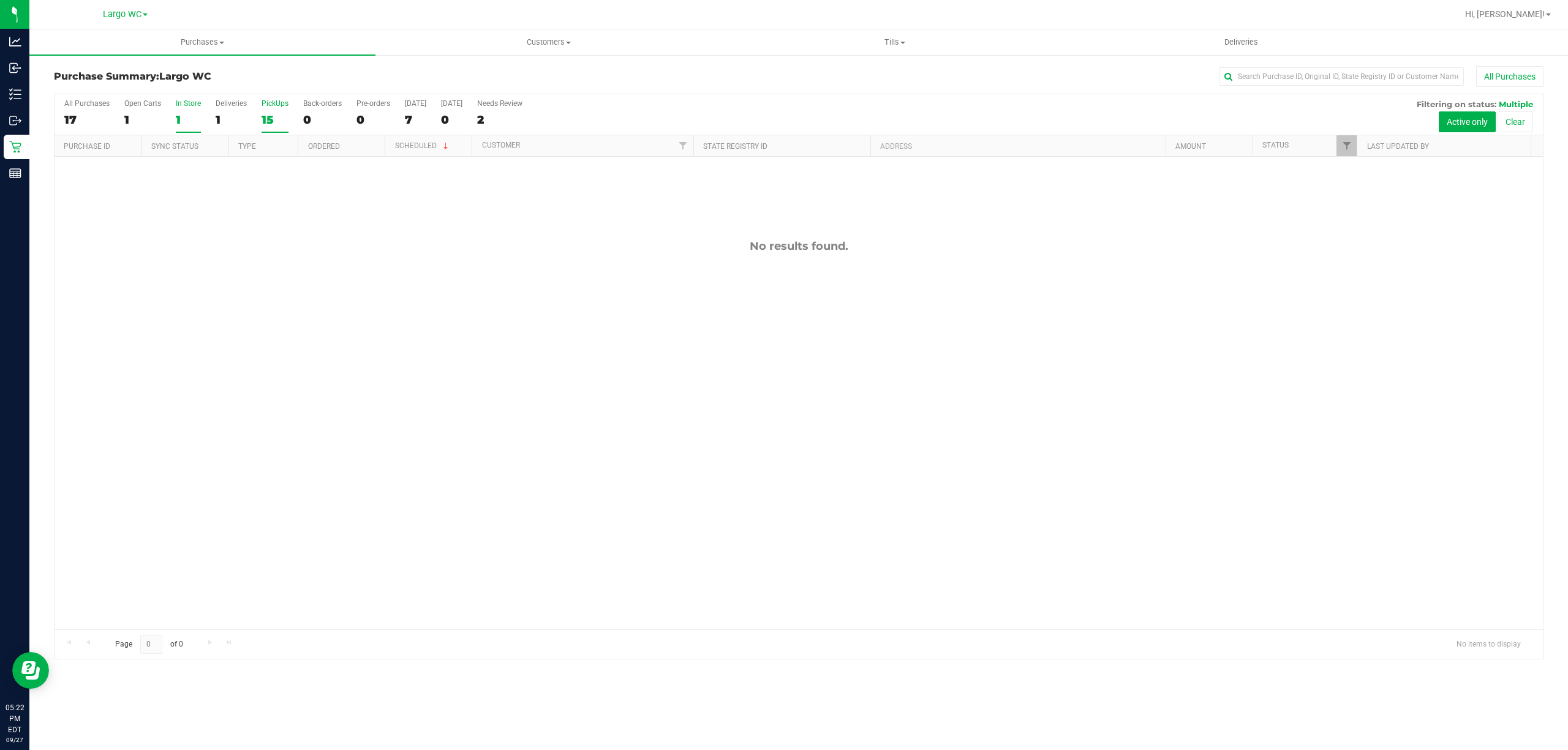
click at [271, 113] on label "PickUps 15" at bounding box center [275, 116] width 27 height 33
click at [0, 0] on input "PickUps 15" at bounding box center [0, 0] width 0 height 0
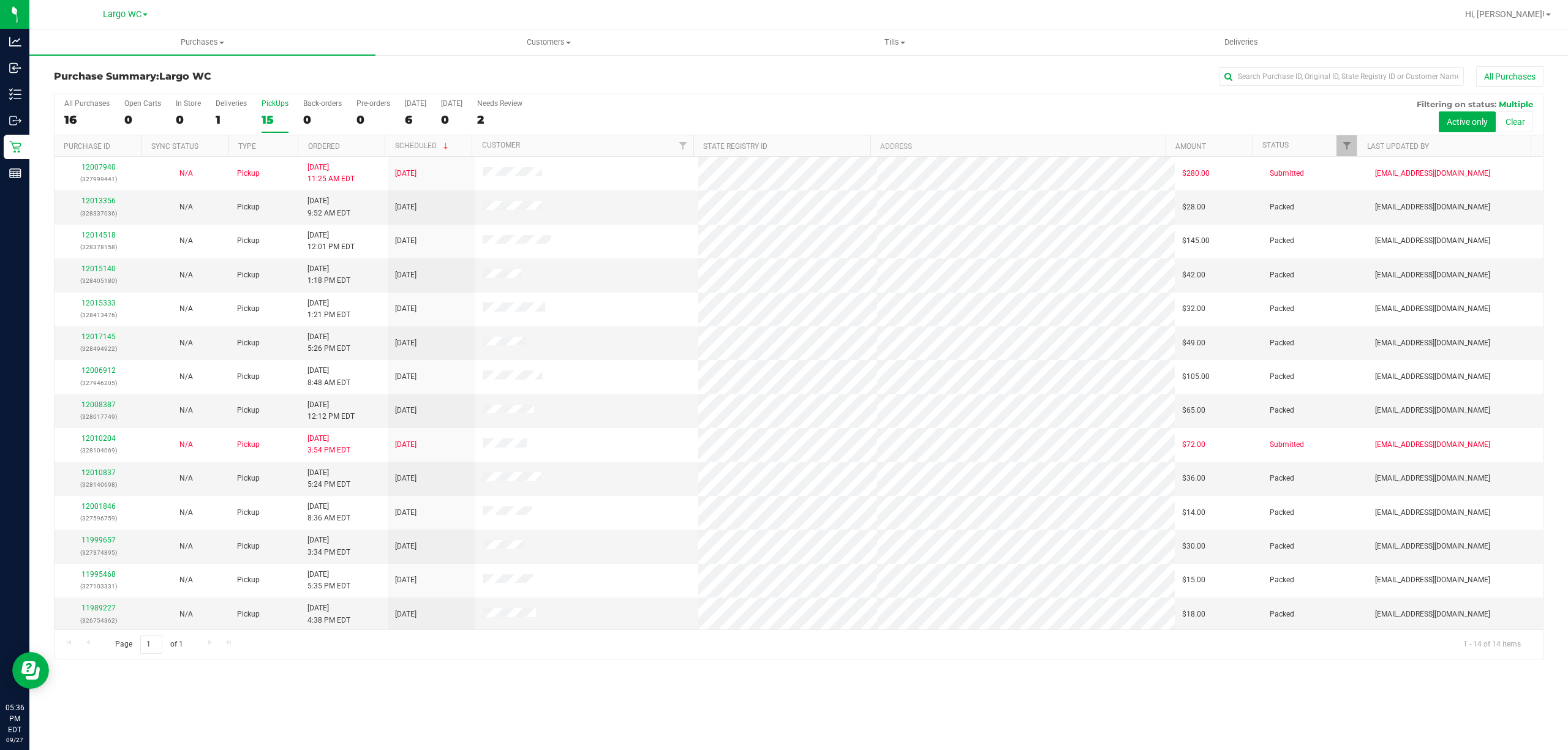
click at [277, 111] on label "PickUps 15" at bounding box center [275, 116] width 27 height 33
click at [0, 0] on input "PickUps 15" at bounding box center [0, 0] width 0 height 0
click at [292, 72] on h3 "Purchase Summary: Largo WC" at bounding box center [302, 77] width 497 height 11
click at [903, 51] on uib-tab-heading "Tills Manage tills Reconcile e-payments" at bounding box center [894, 42] width 345 height 25
click at [820, 71] on li "Manage tills" at bounding box center [894, 74] width 346 height 15
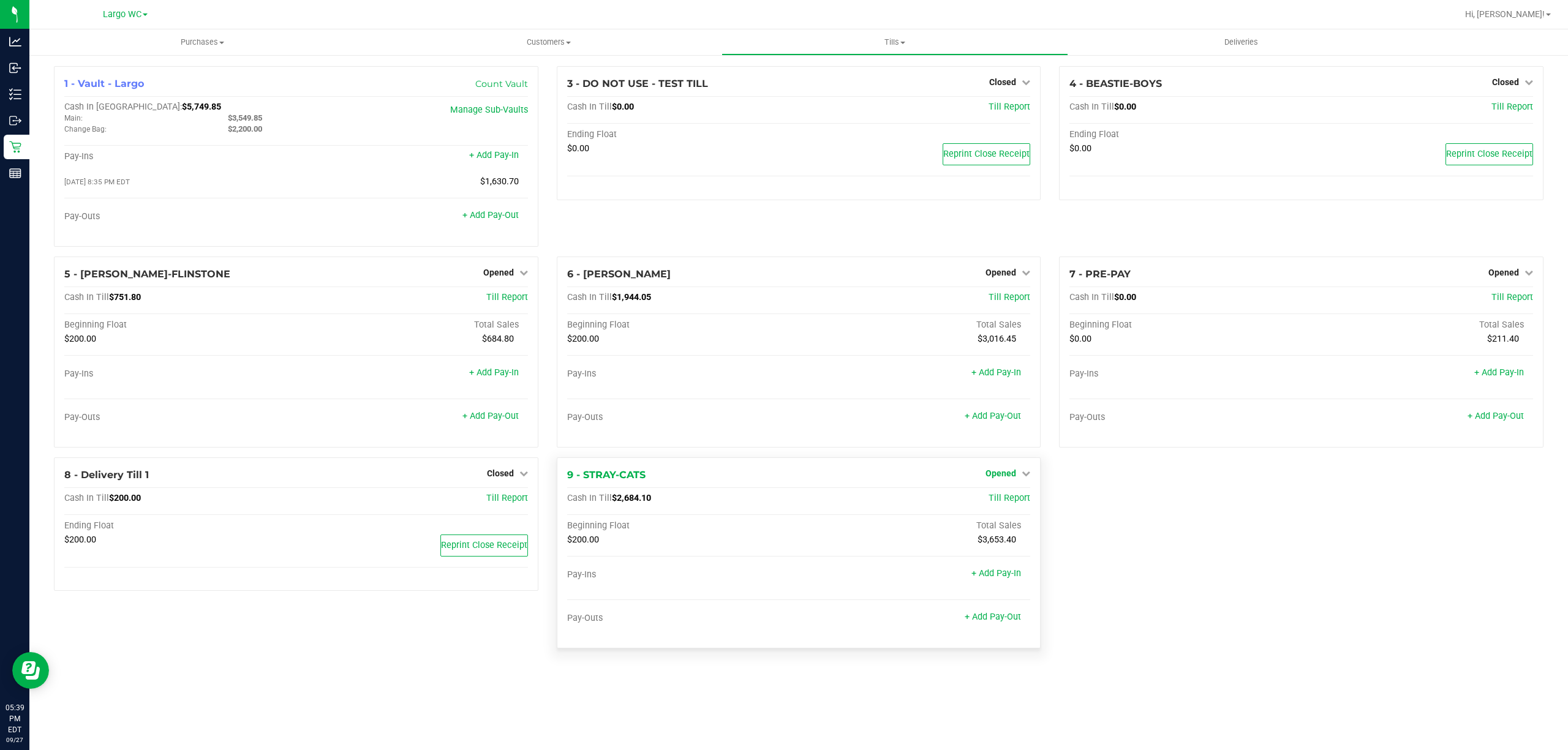
click at [998, 478] on span "Opened" at bounding box center [1000, 473] width 30 height 10
click at [1018, 503] on link "Close Till" at bounding box center [1002, 499] width 33 height 10
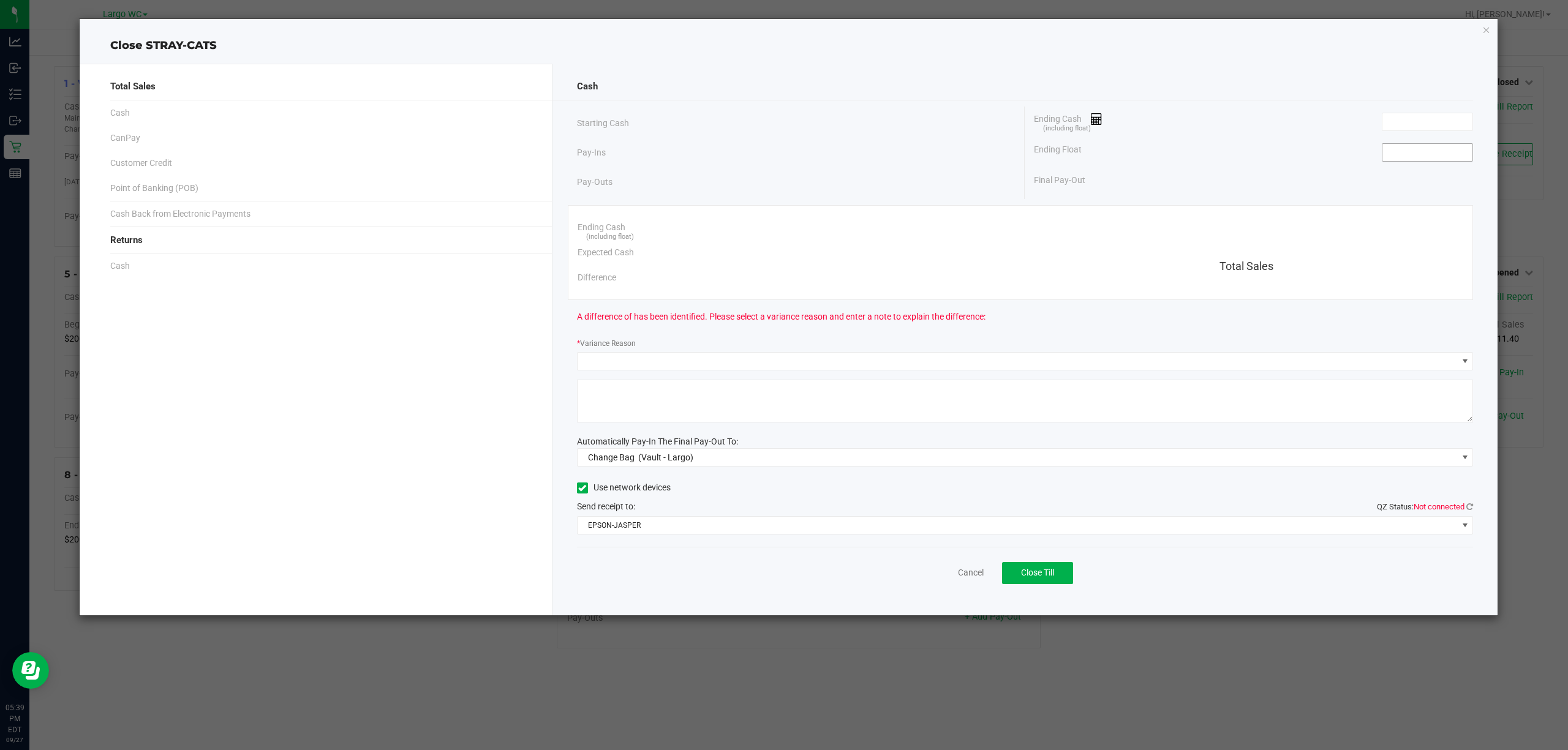
click at [1447, 154] on input at bounding box center [1427, 153] width 90 height 17
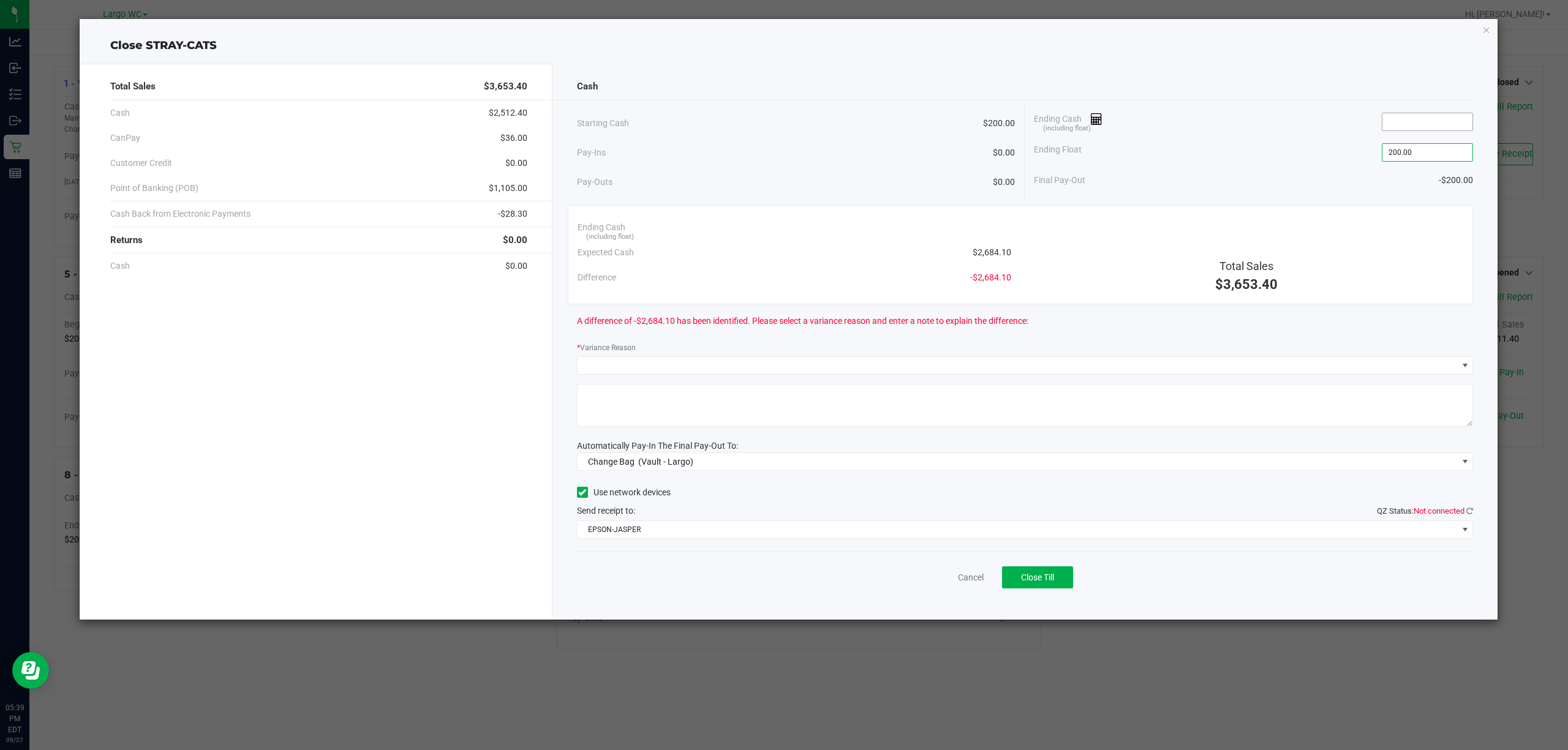
click at [1435, 123] on input at bounding box center [1427, 122] width 90 height 17
type input "$200.00"
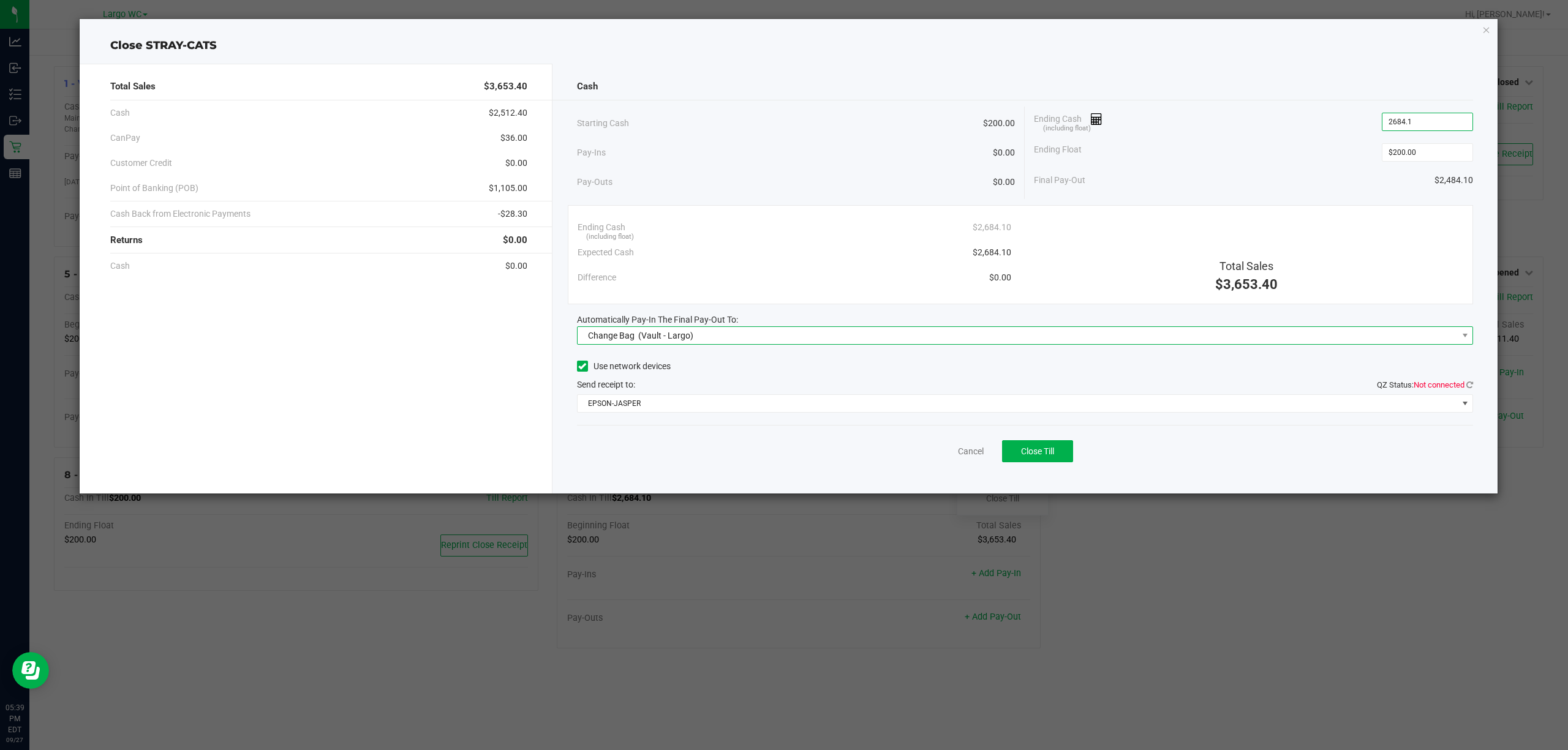
click at [760, 338] on span "Change Bag (Vault - Largo)" at bounding box center [1018, 335] width 880 height 17
type input "$2,684.10"
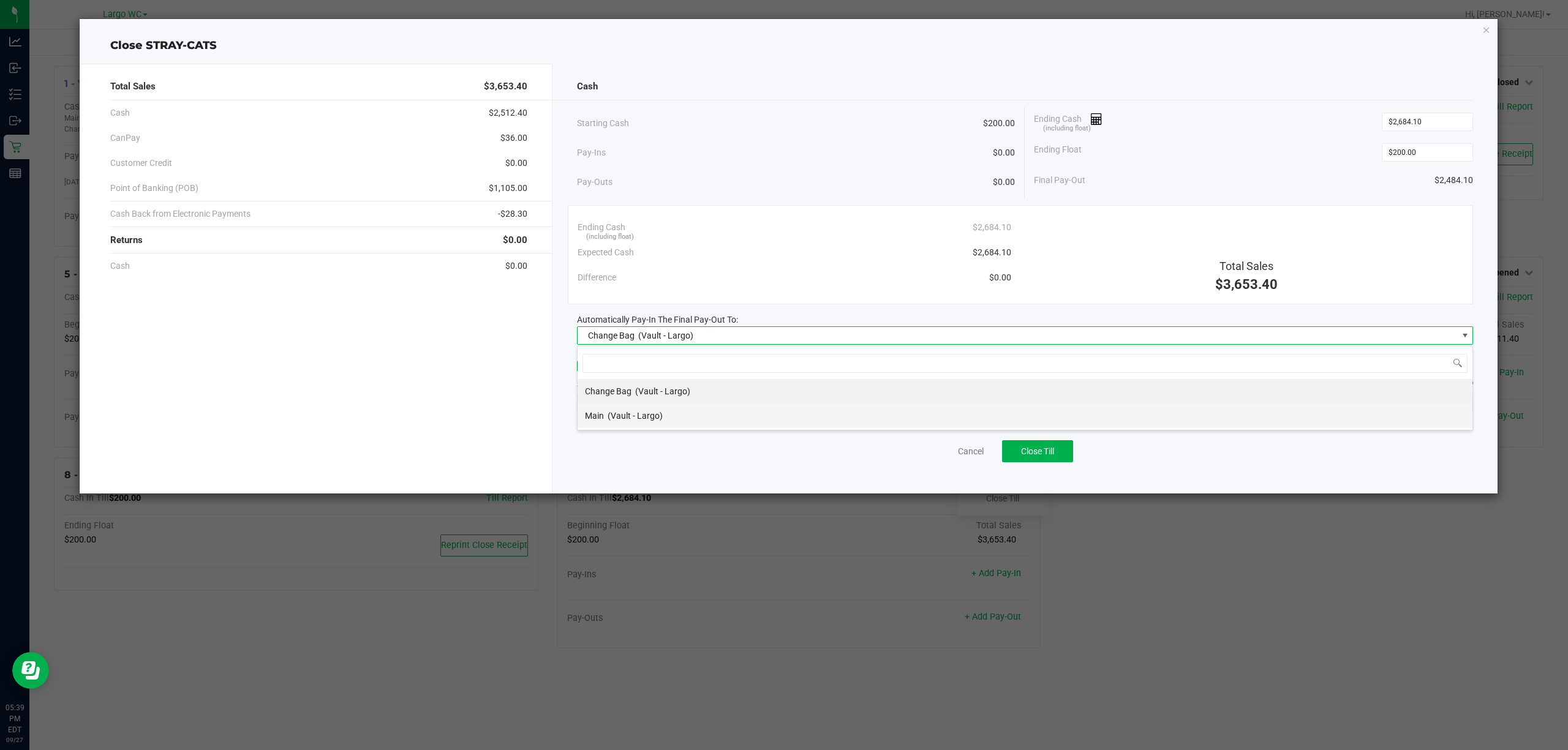
click at [644, 420] on span "(Vault - Largo)" at bounding box center [635, 416] width 55 height 10
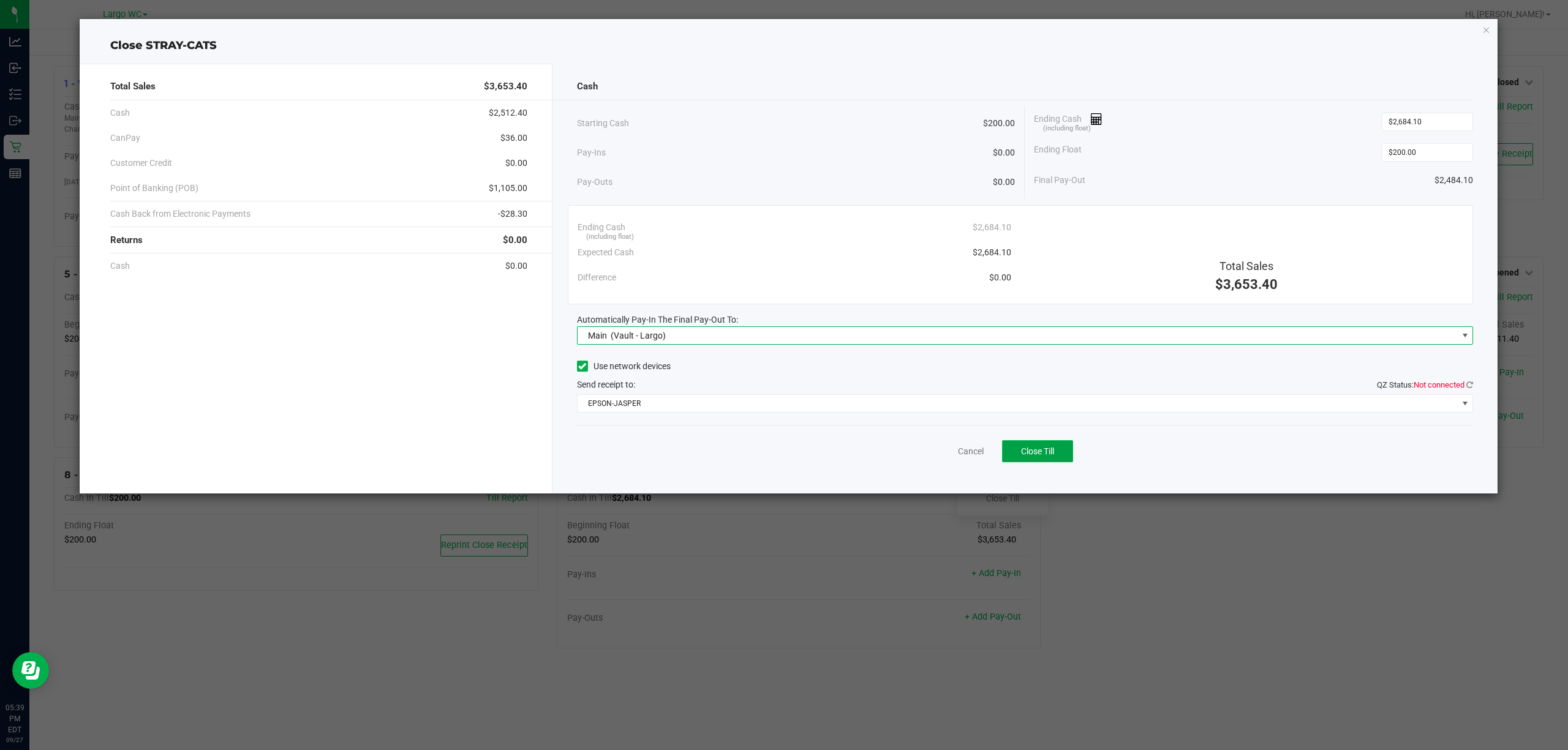
click at [1034, 454] on span "Close Till" at bounding box center [1037, 451] width 33 height 10
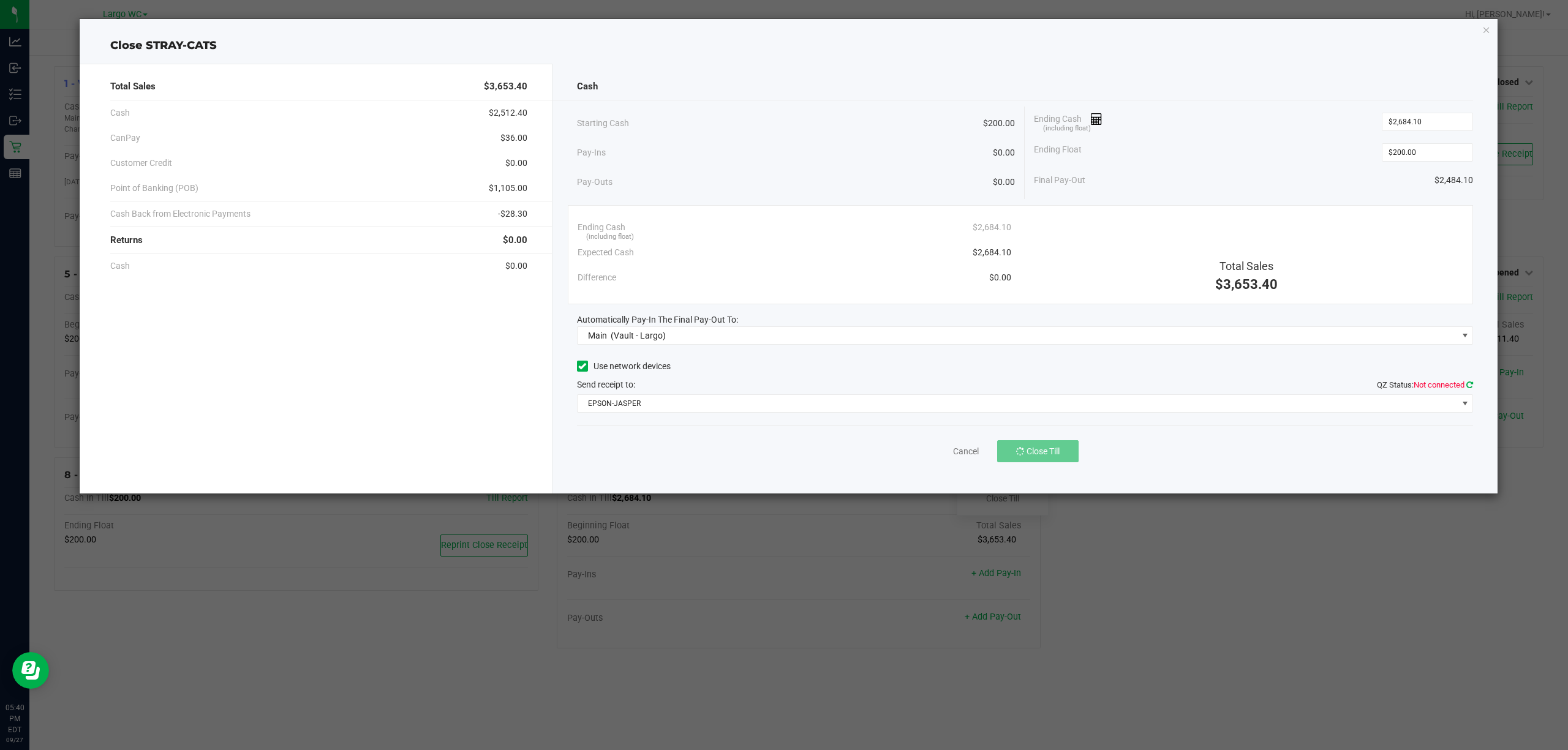
click at [1471, 383] on icon at bounding box center [1470, 385] width 7 height 8
click at [942, 451] on link "Dismiss" at bounding box center [943, 451] width 29 height 13
